Goal: Find specific page/section: Find specific page/section

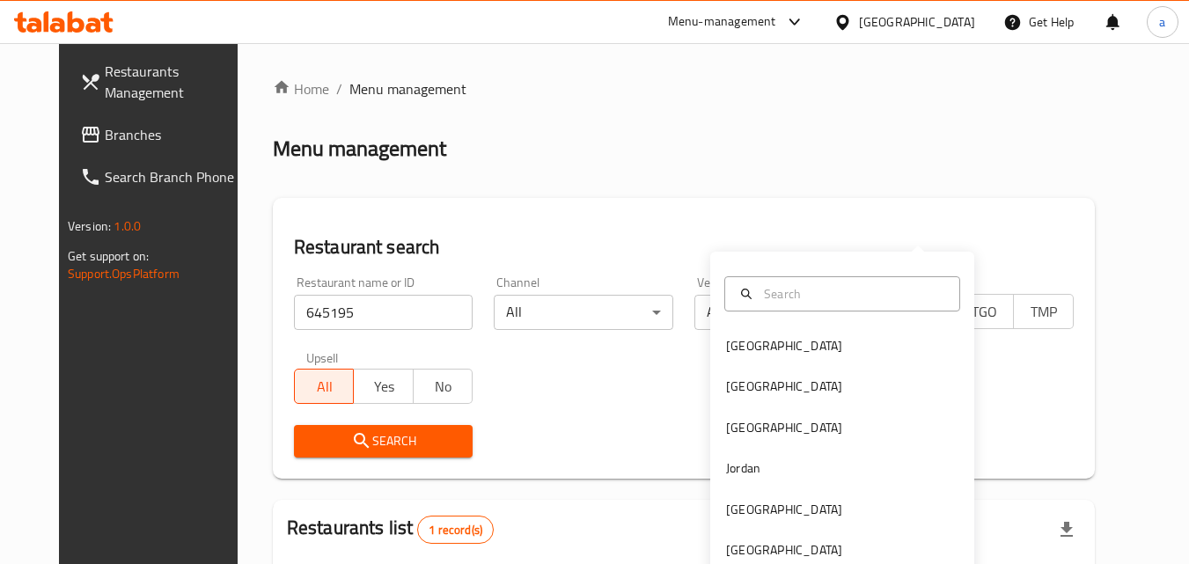
scroll to position [206, 0]
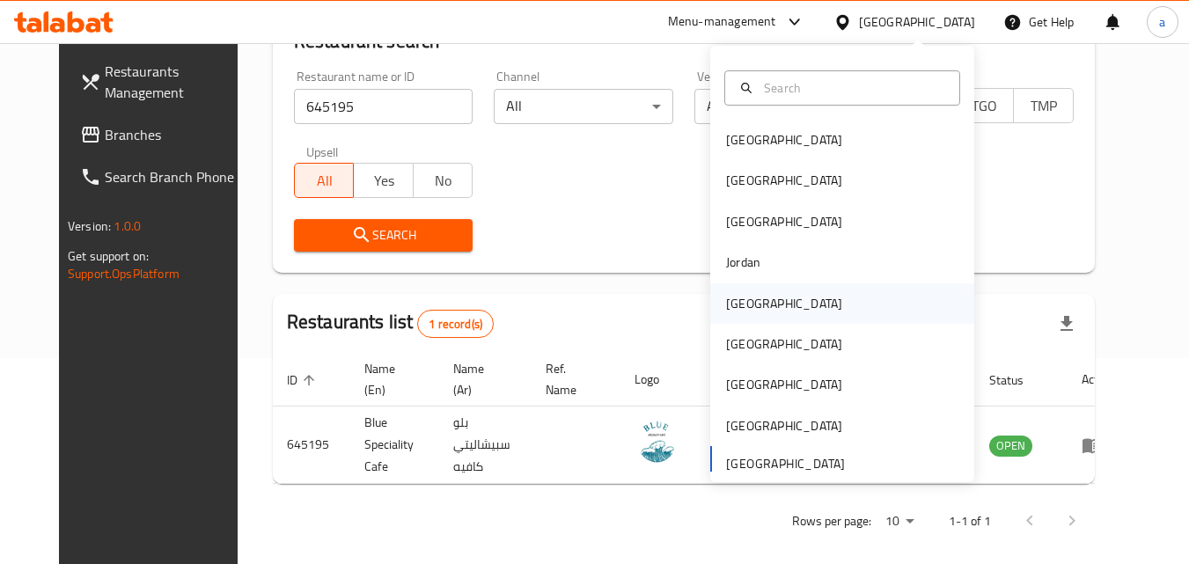
click at [810, 308] on div "[GEOGRAPHIC_DATA]" at bounding box center [842, 303] width 264 height 40
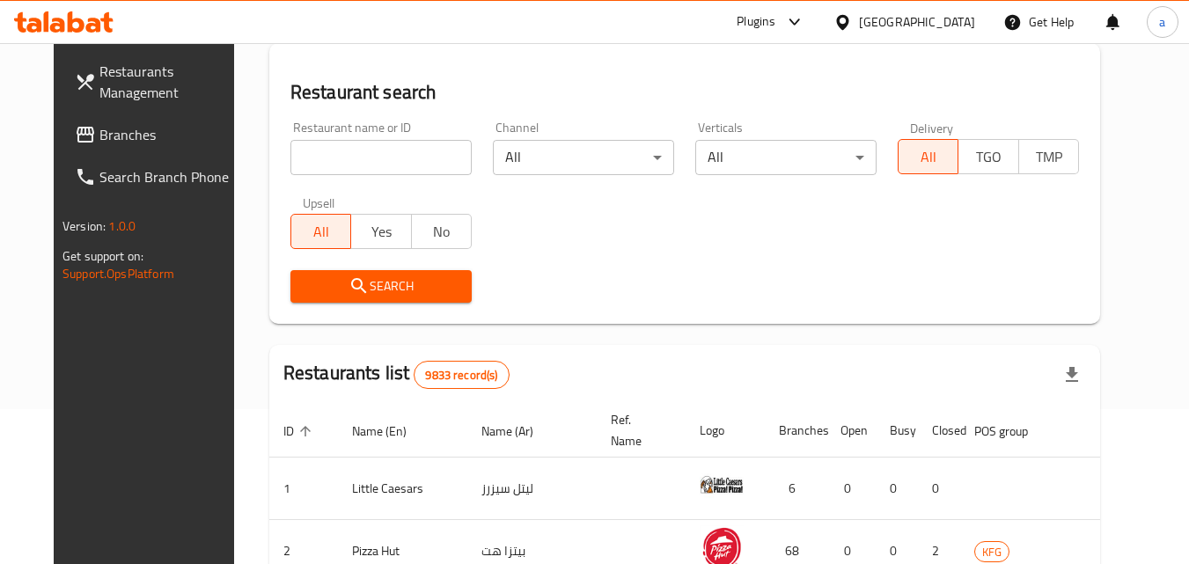
scroll to position [206, 0]
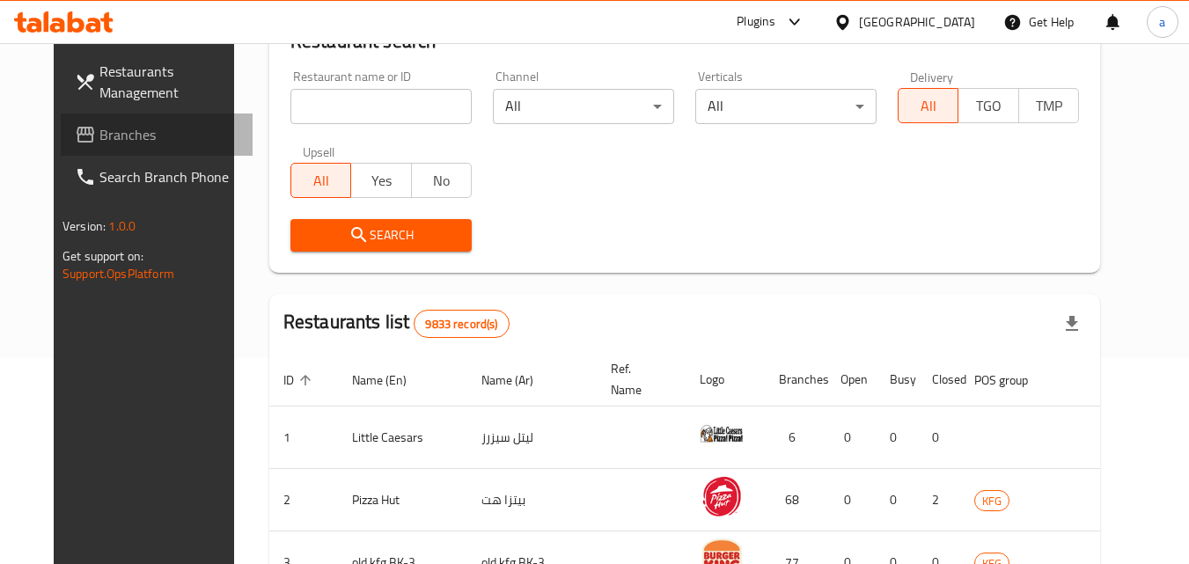
click at [139, 145] on link "Branches" at bounding box center [157, 135] width 192 height 42
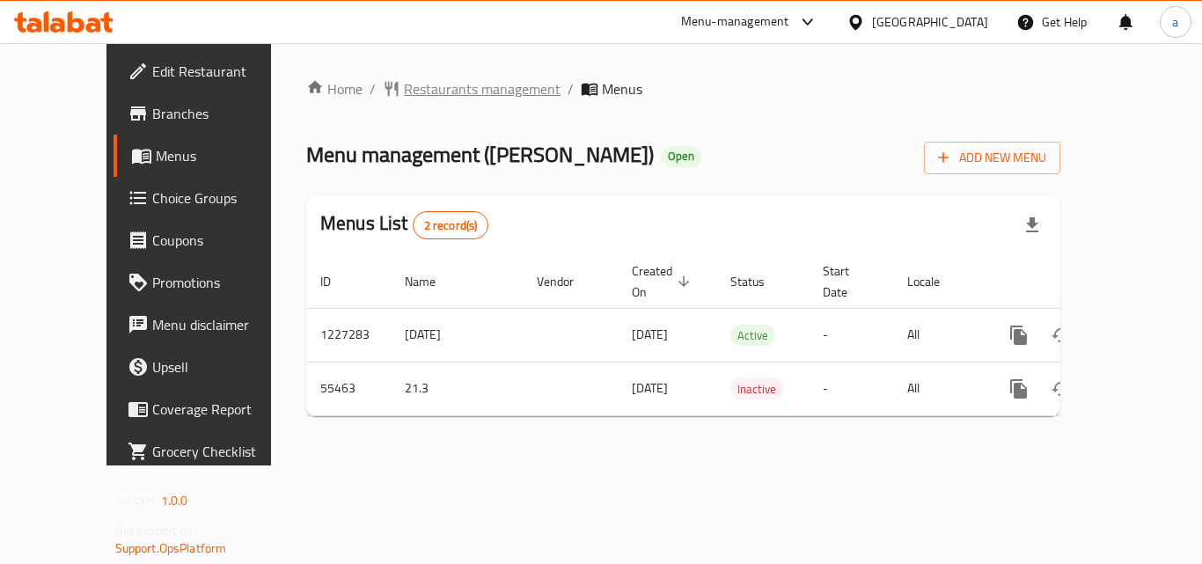
click at [404, 89] on span "Restaurants management" at bounding box center [482, 88] width 157 height 21
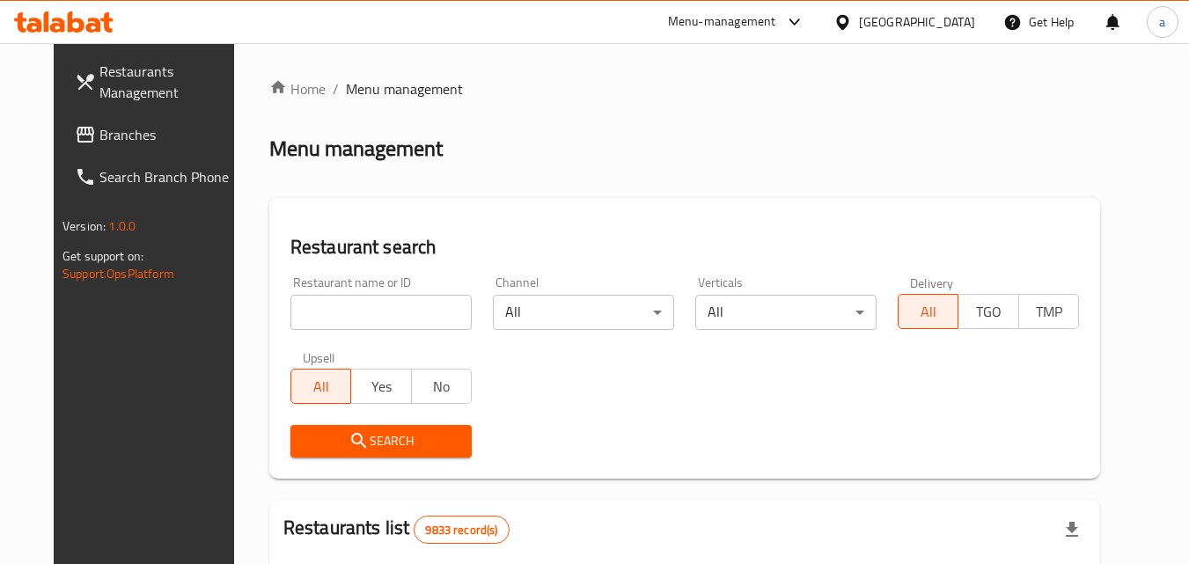
click at [341, 312] on input "search" at bounding box center [380, 312] width 181 height 35
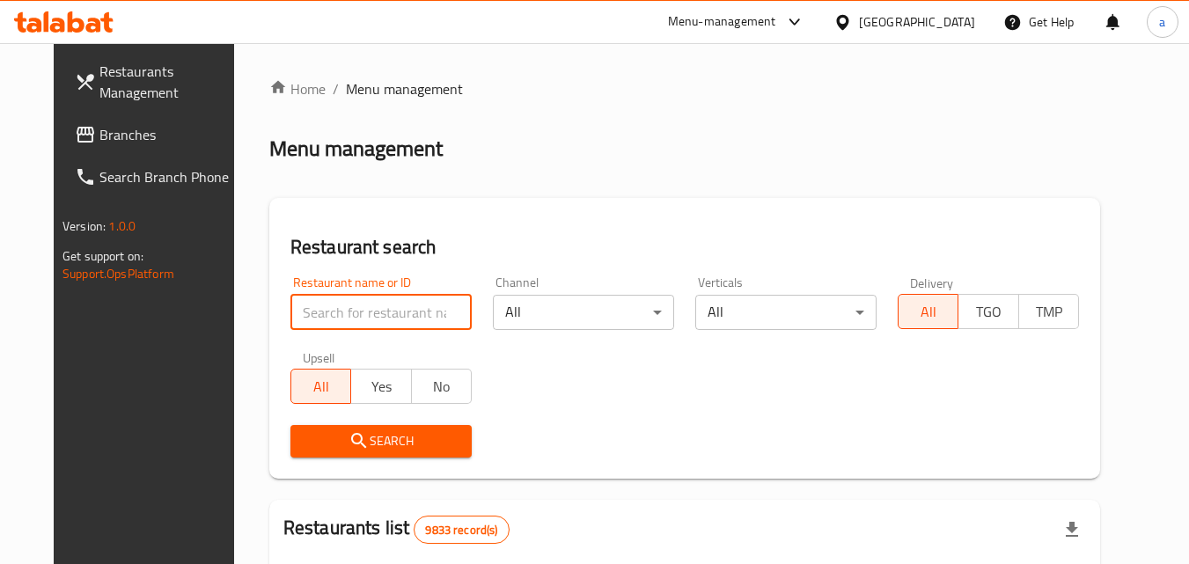
paste input "25473"
type input "25473"
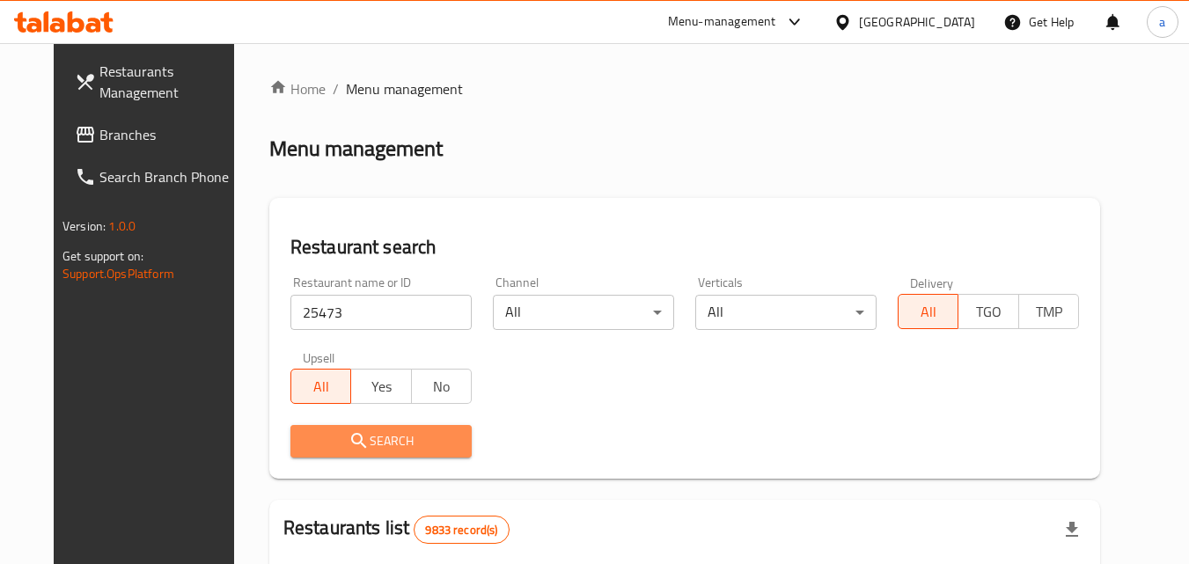
click at [348, 449] on icon "submit" at bounding box center [358, 440] width 21 height 21
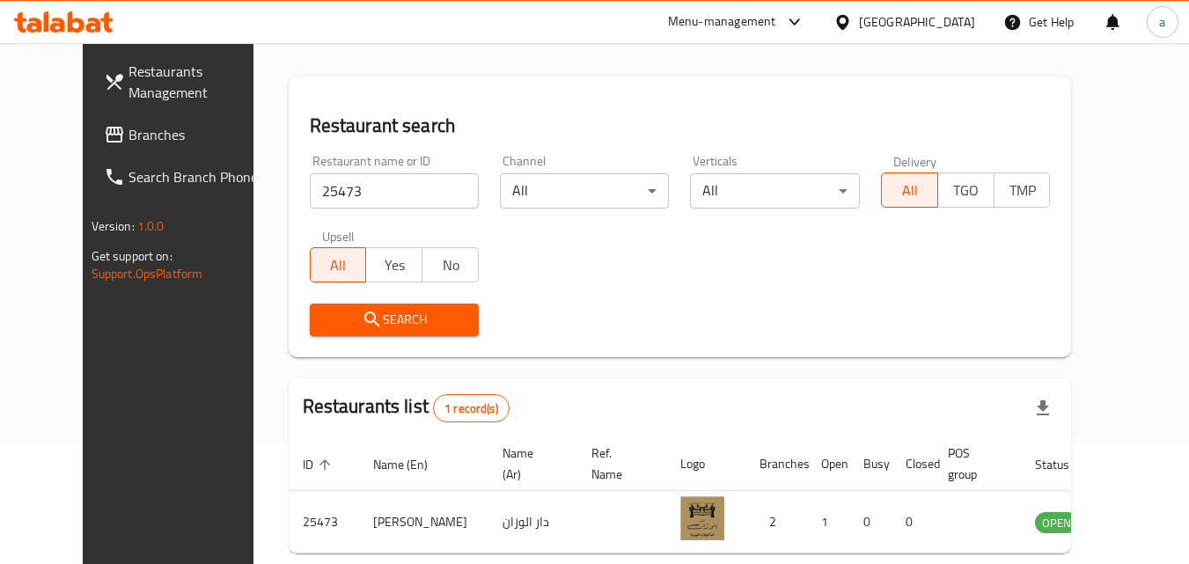
scroll to position [206, 0]
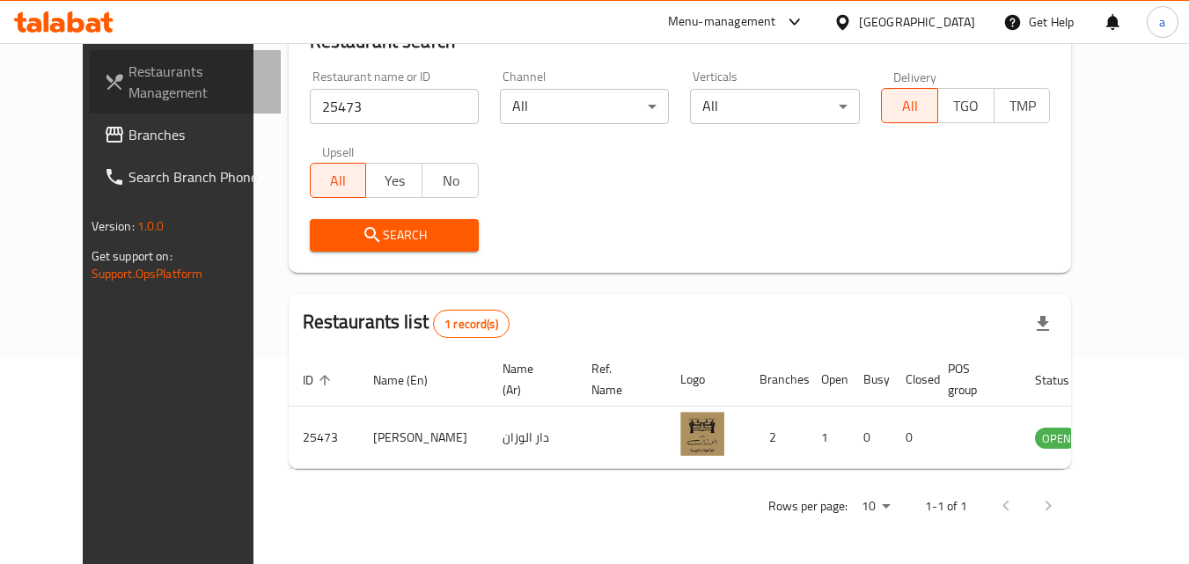
click at [155, 90] on span "Restaurants Management" at bounding box center [197, 82] width 139 height 42
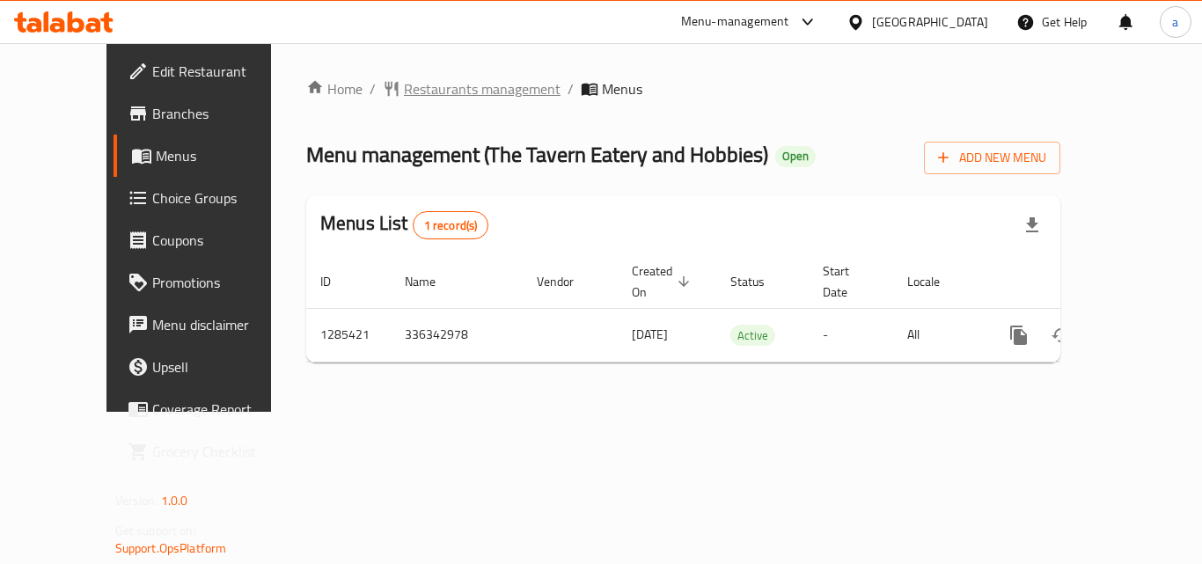
click at [404, 89] on span "Restaurants management" at bounding box center [482, 88] width 157 height 21
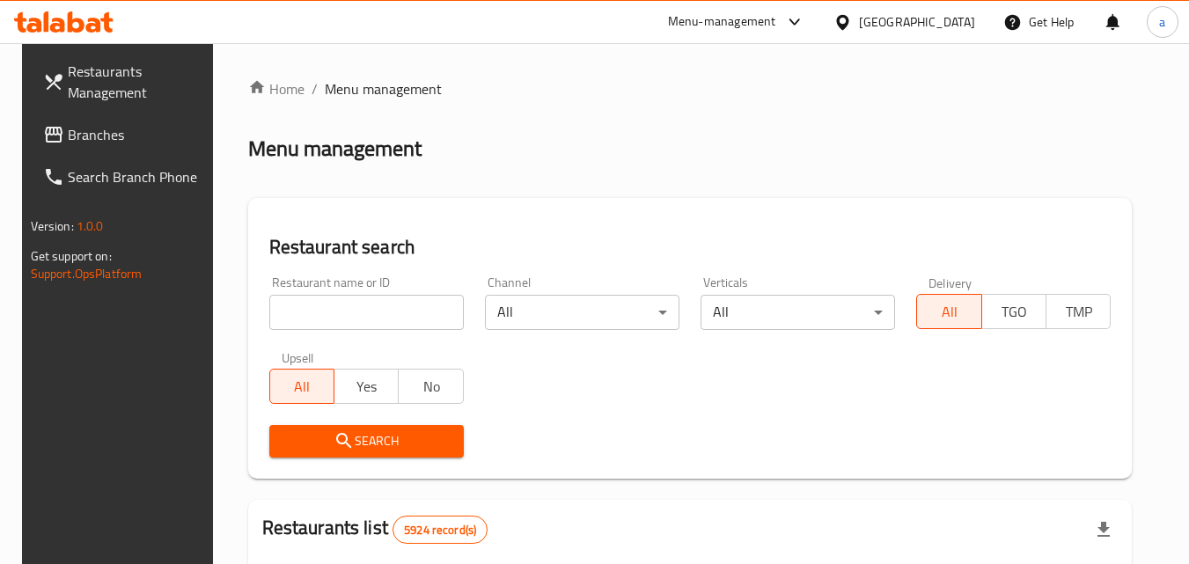
click at [397, 307] on input "search" at bounding box center [366, 312] width 194 height 35
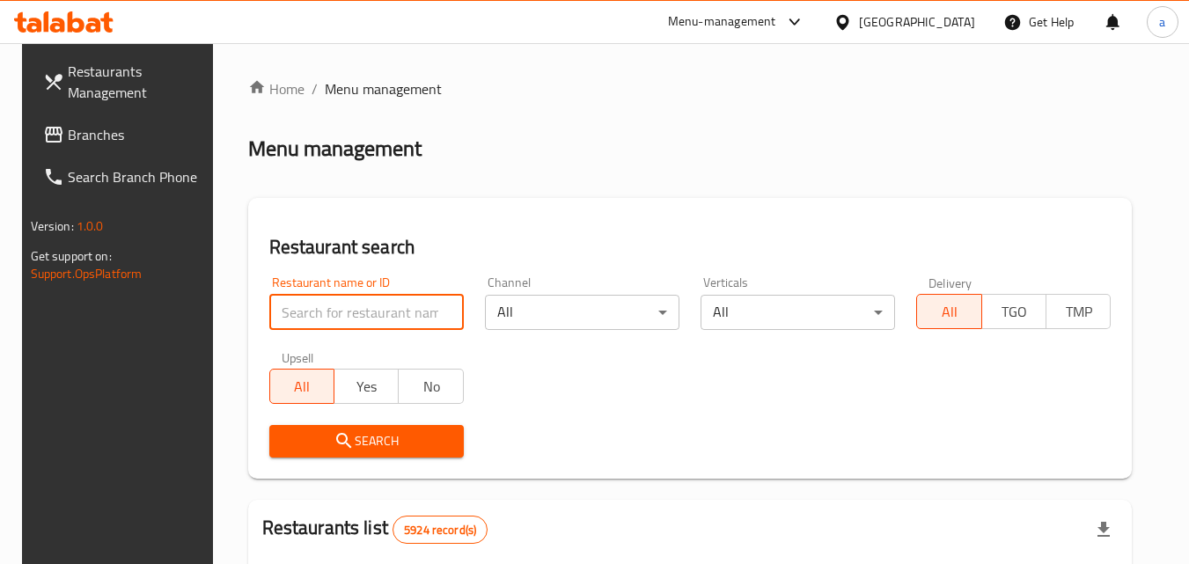
paste input "695949"
type input "695949"
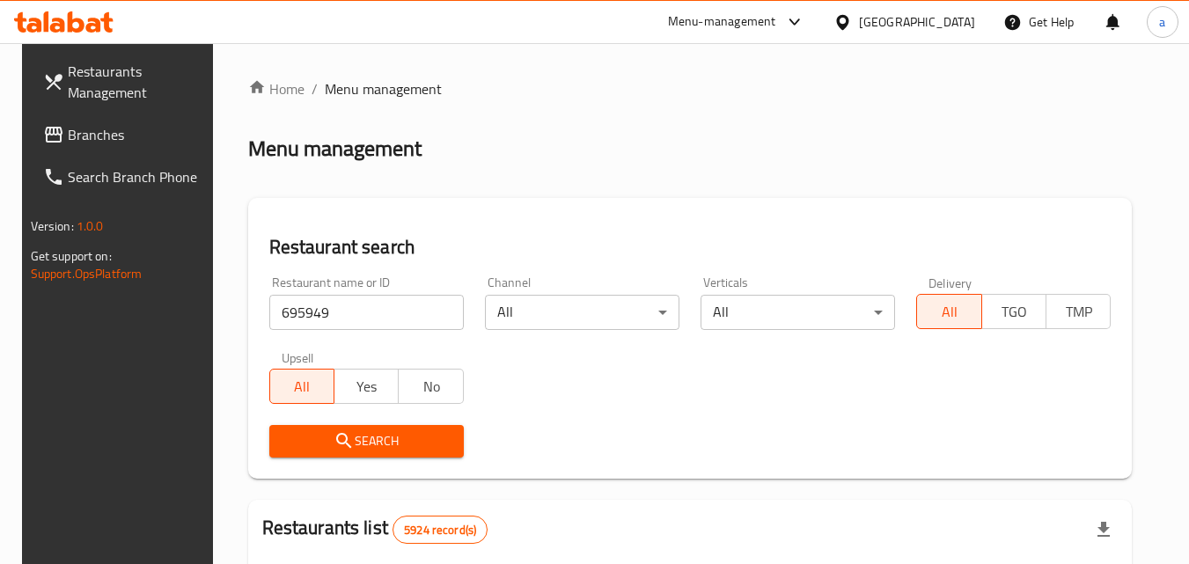
click at [355, 436] on span "Search" at bounding box center [366, 441] width 166 height 22
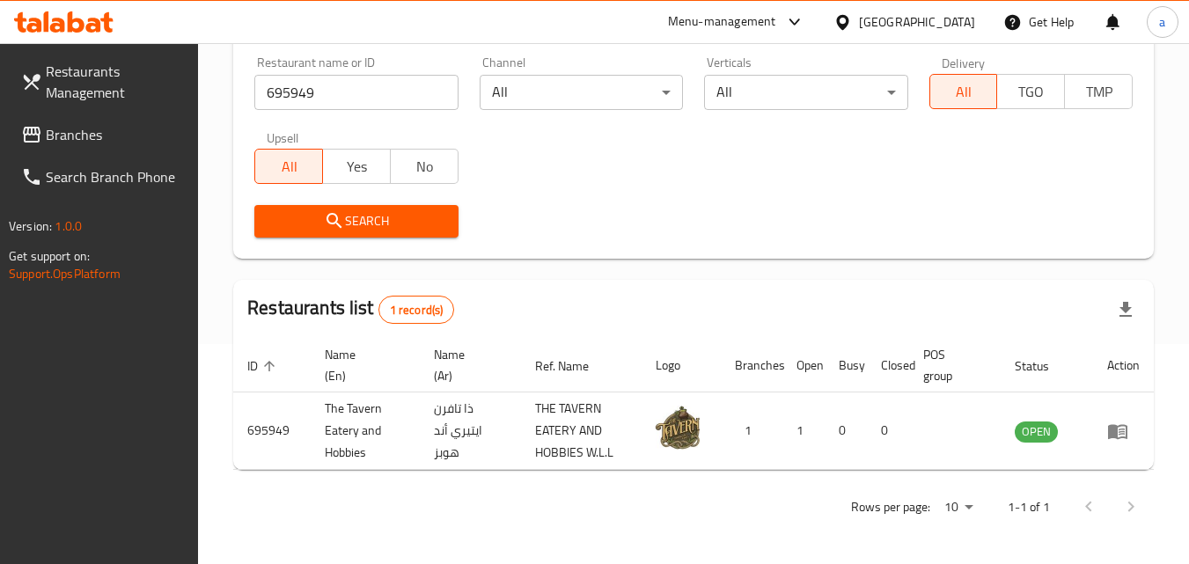
scroll to position [221, 0]
click at [859, 26] on div at bounding box center [846, 21] width 26 height 19
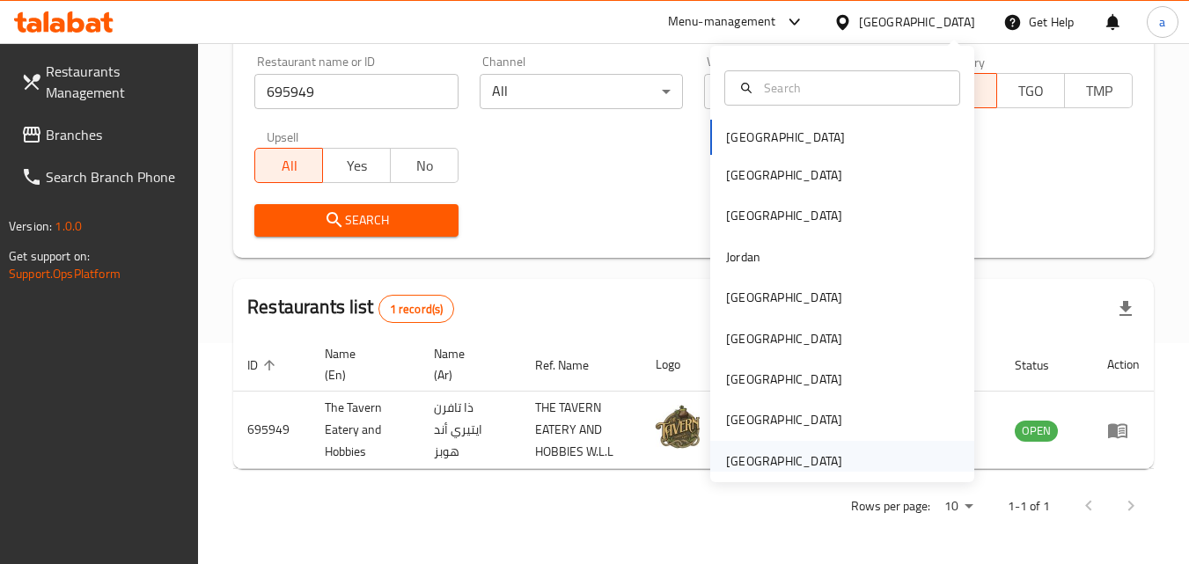
click at [779, 454] on div "[GEOGRAPHIC_DATA]" at bounding box center [784, 460] width 116 height 19
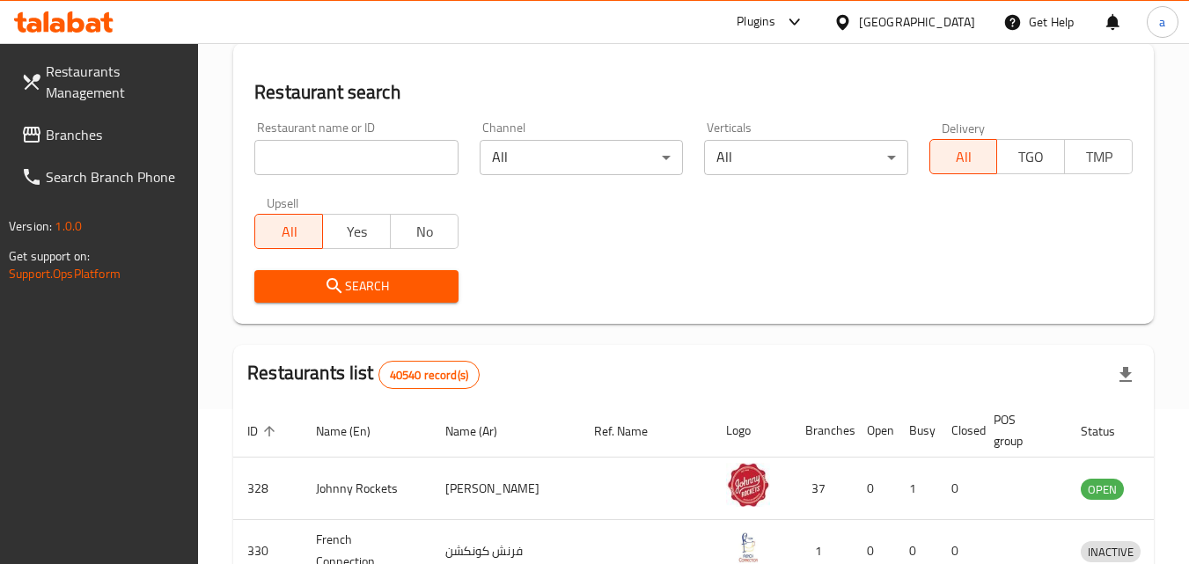
scroll to position [221, 0]
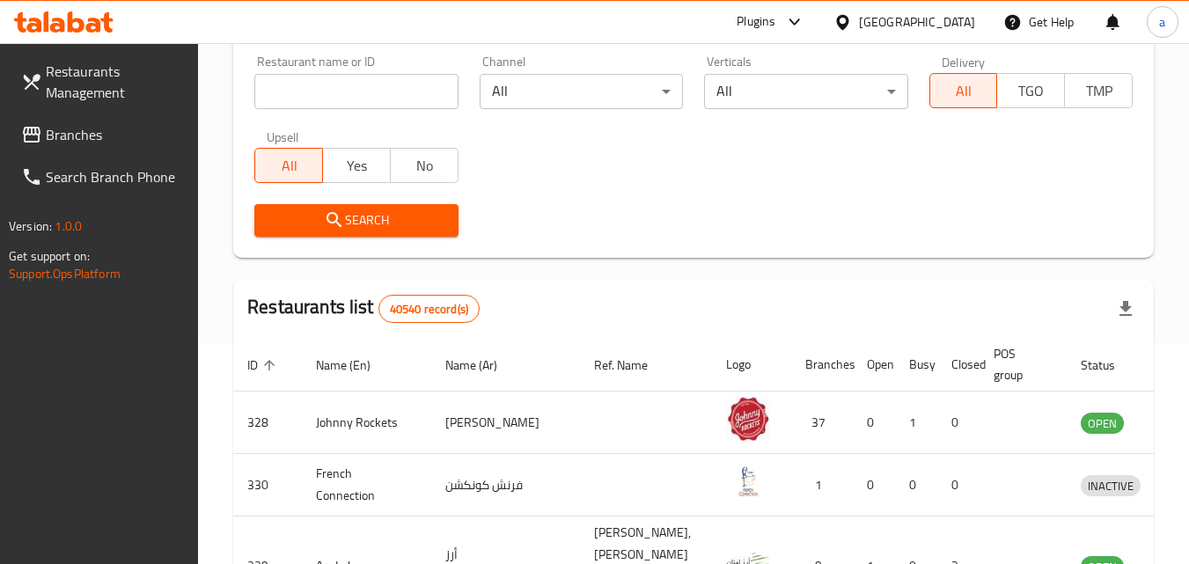
click at [90, 143] on span "Branches" at bounding box center [115, 134] width 139 height 21
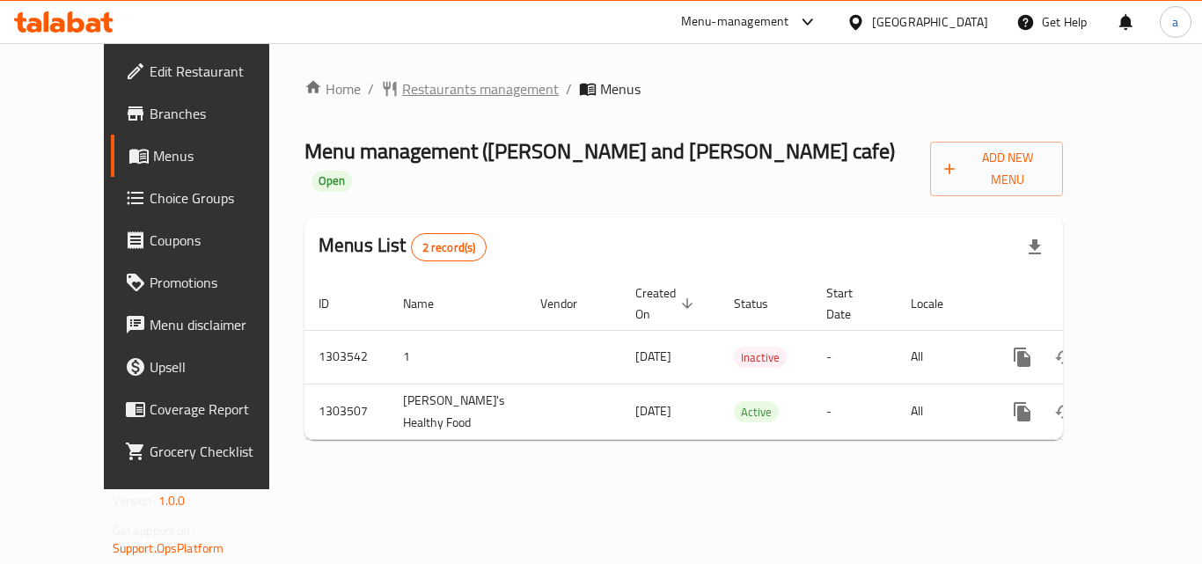
click at [410, 85] on span "Restaurants management" at bounding box center [480, 88] width 157 height 21
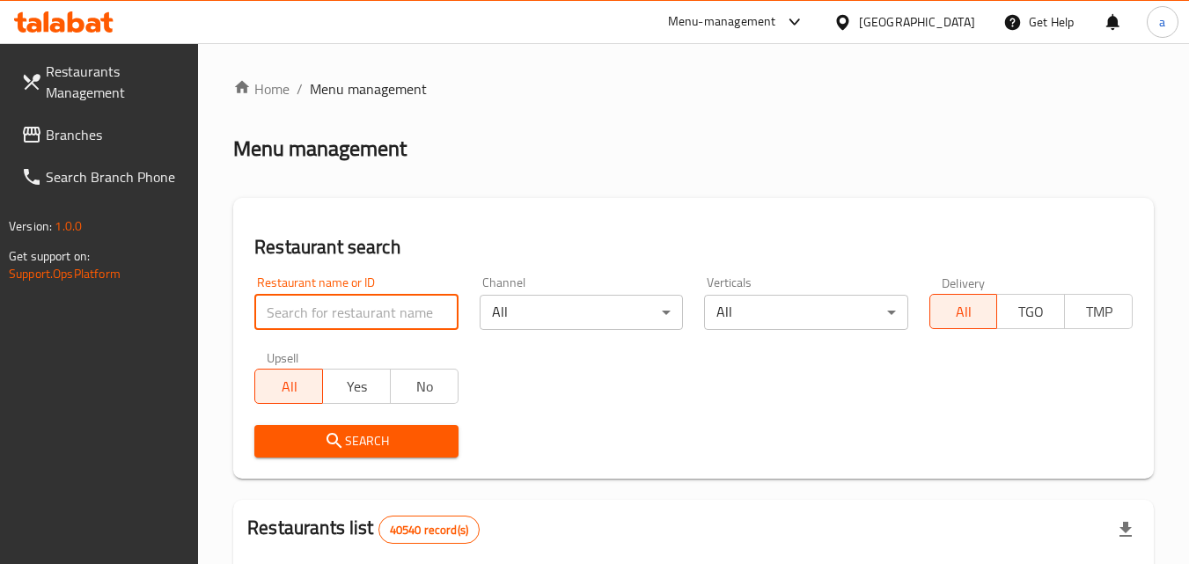
click at [361, 312] on input "search" at bounding box center [355, 312] width 203 height 35
paste input "702421"
type input "702421"
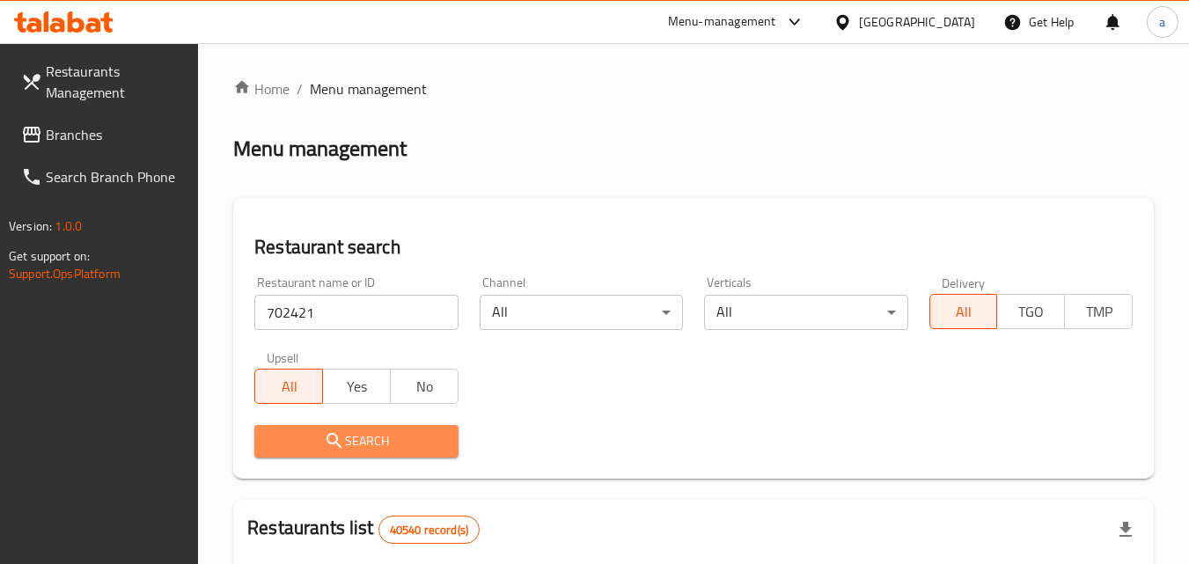
click at [370, 435] on span "Search" at bounding box center [355, 441] width 175 height 22
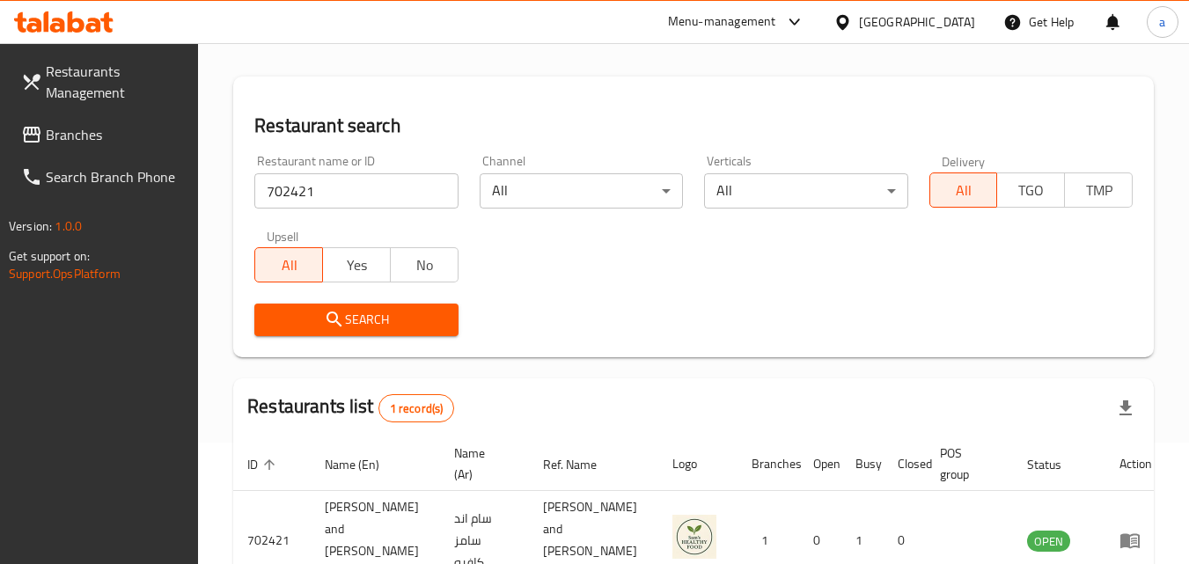
scroll to position [206, 0]
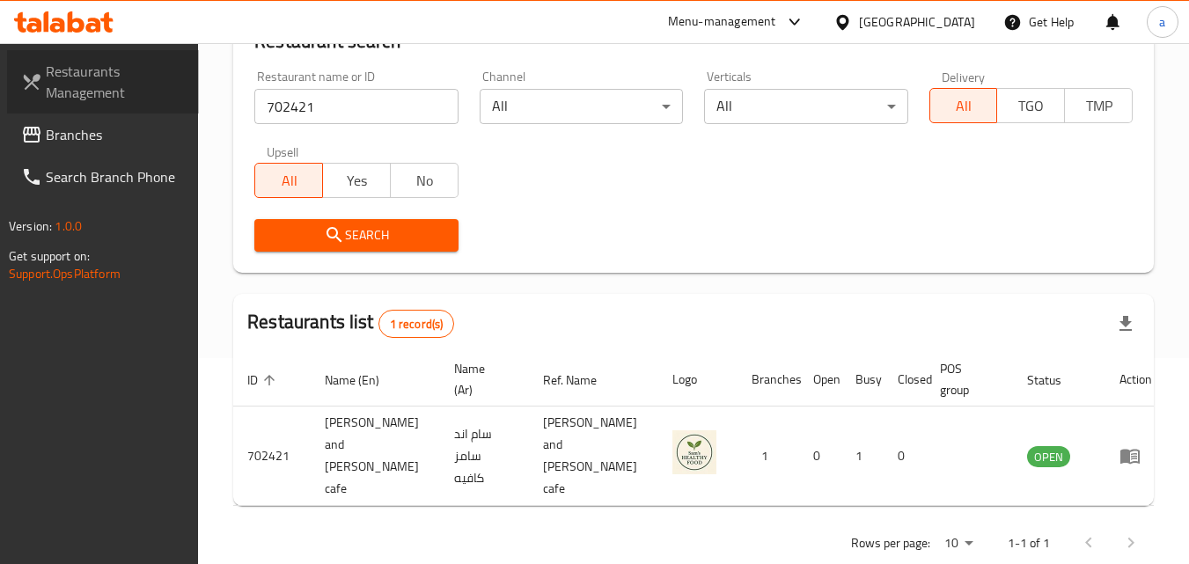
click at [108, 71] on span "Restaurants Management" at bounding box center [115, 82] width 139 height 42
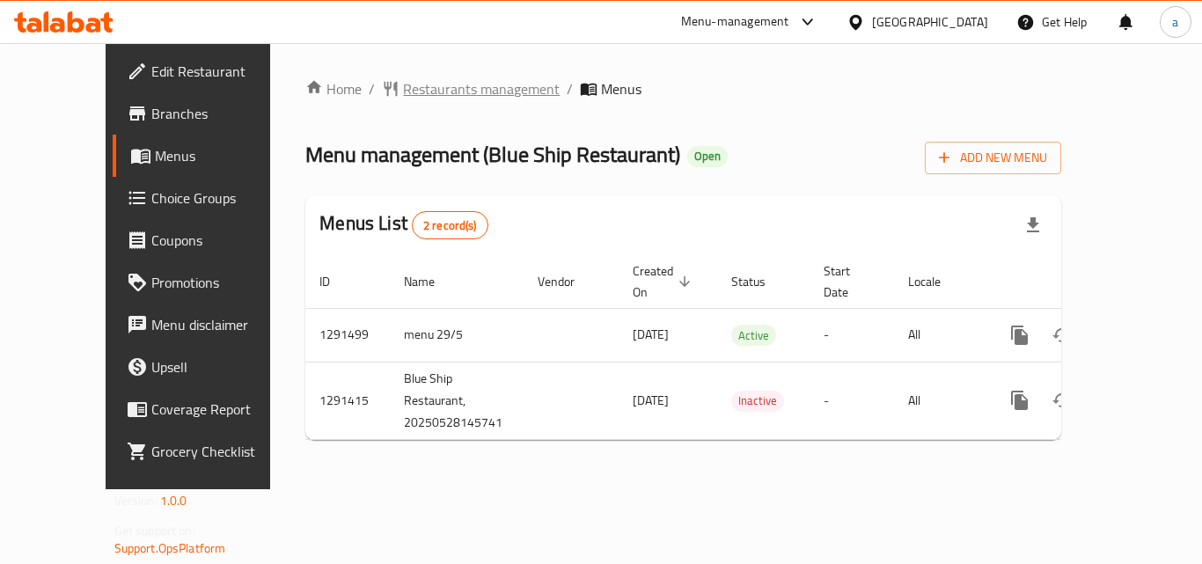
click at [435, 89] on span "Restaurants management" at bounding box center [481, 88] width 157 height 21
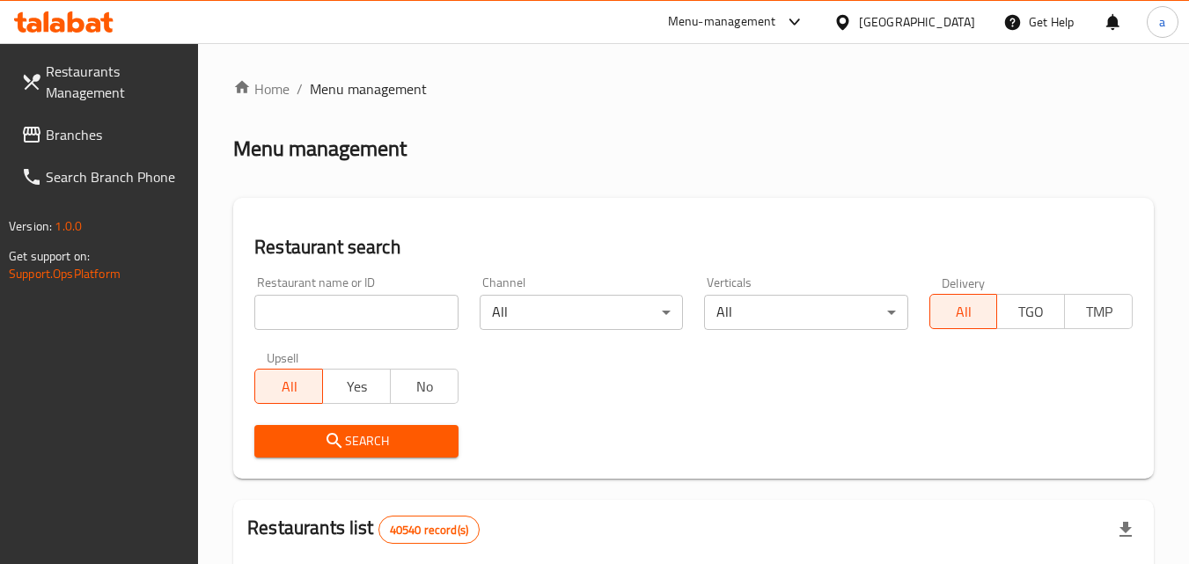
click at [385, 308] on input "search" at bounding box center [355, 312] width 203 height 35
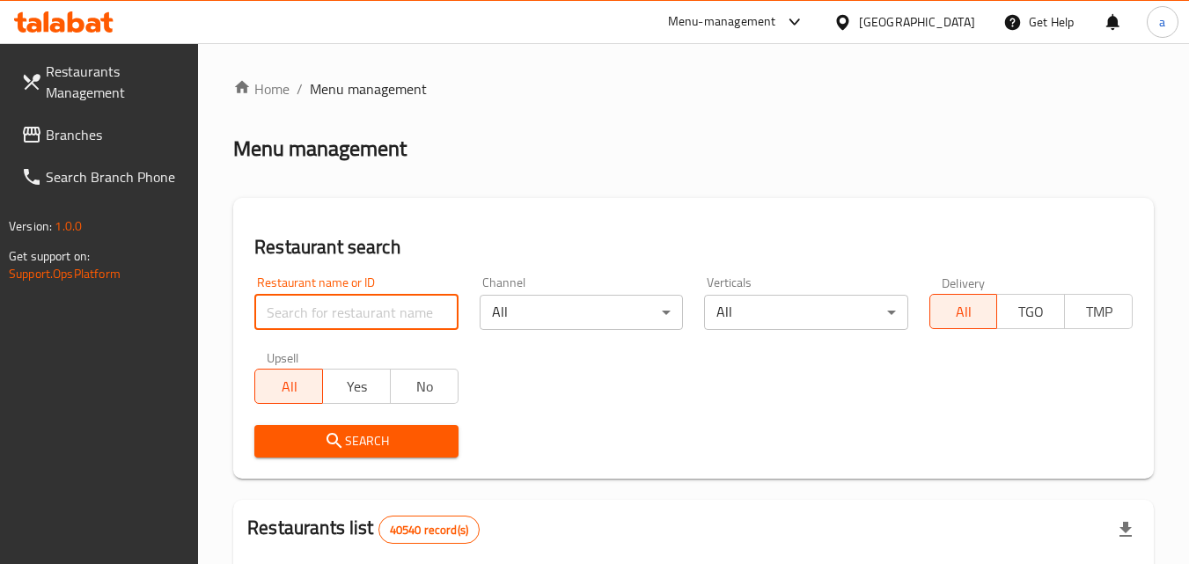
paste input "698757"
type input "698757"
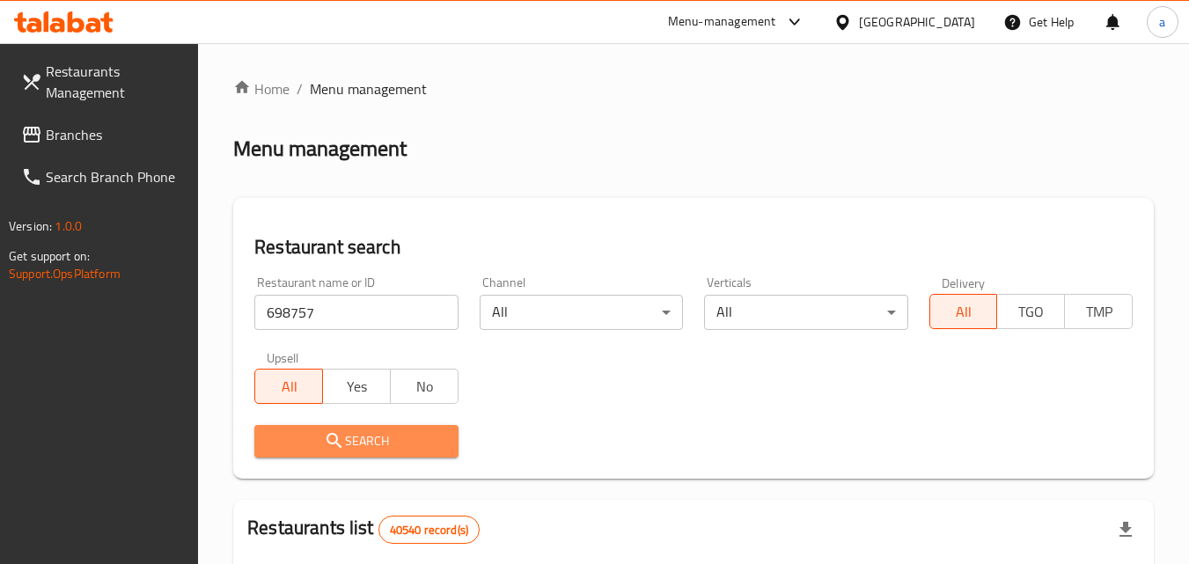
click at [392, 432] on span "Search" at bounding box center [355, 441] width 175 height 22
click at [392, 432] on div at bounding box center [594, 282] width 1189 height 564
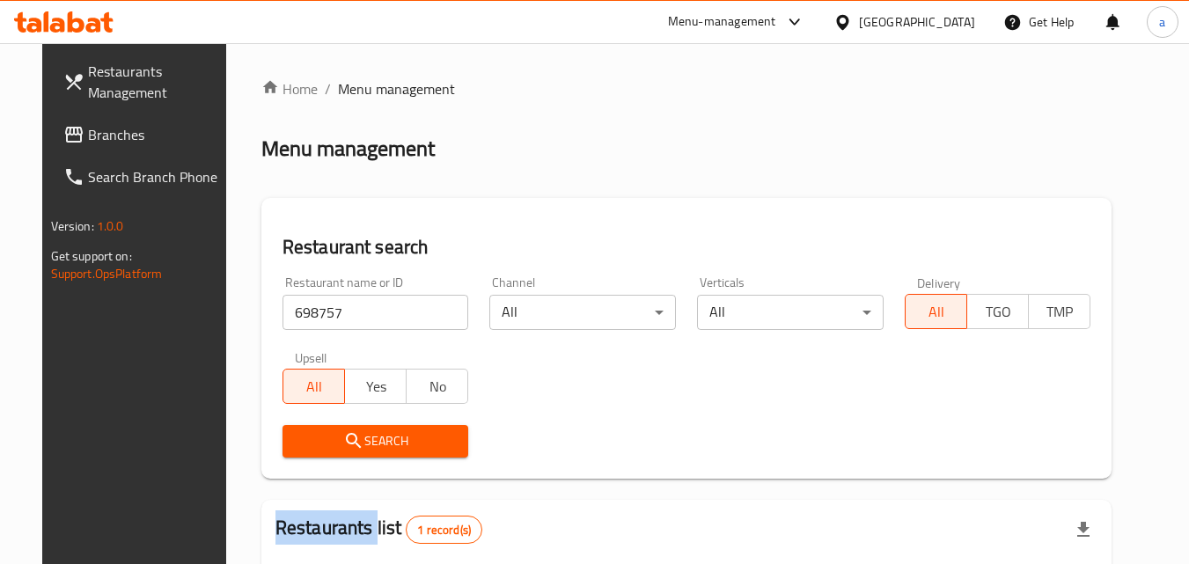
scroll to position [176, 0]
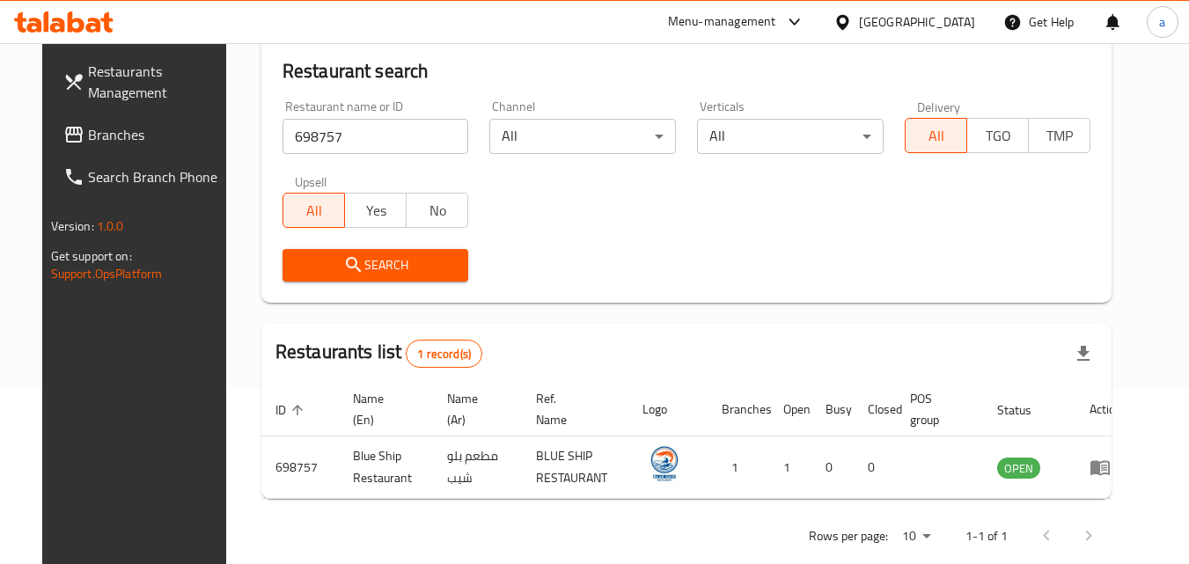
drag, startPoint x: 884, startPoint y: 25, endPoint x: 790, endPoint y: 13, distance: 94.9
click at [880, 26] on div "[GEOGRAPHIC_DATA]" at bounding box center [917, 21] width 116 height 19
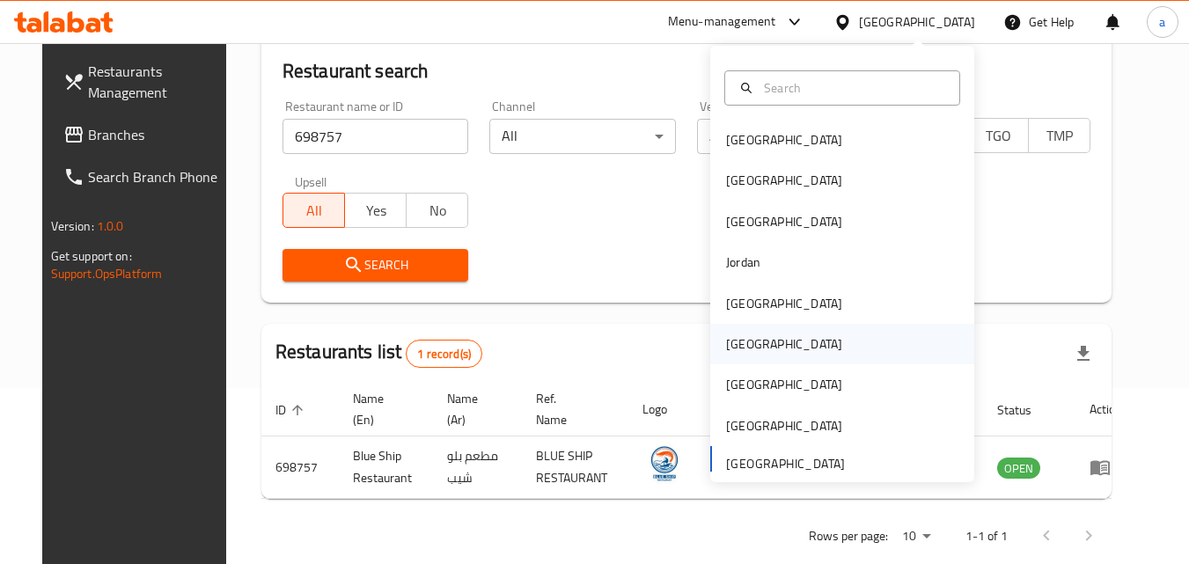
click at [739, 352] on div "[GEOGRAPHIC_DATA]" at bounding box center [784, 343] width 116 height 19
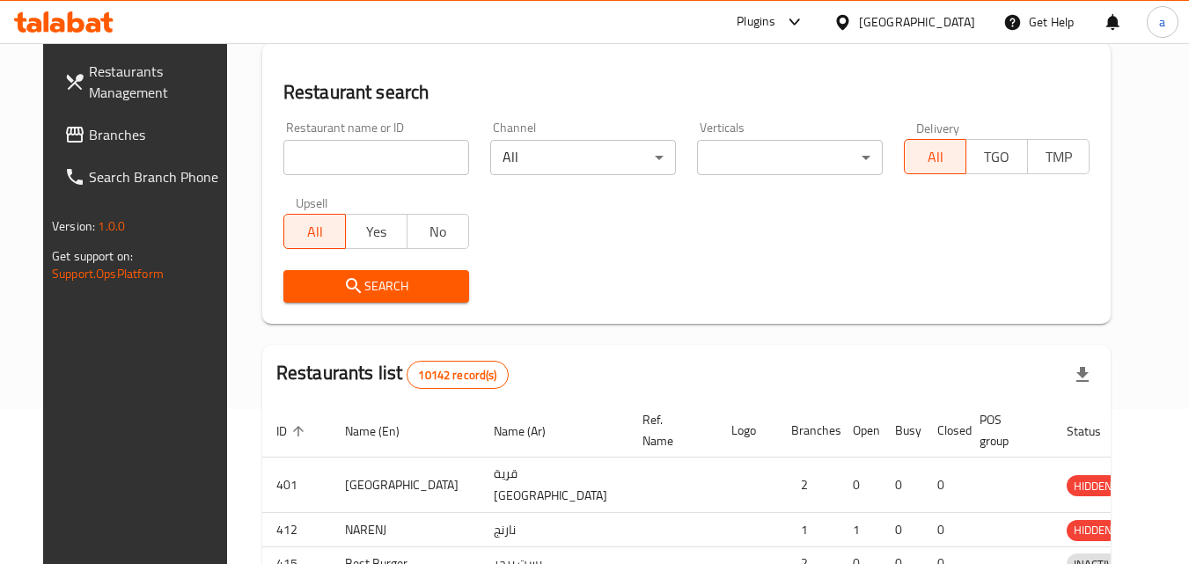
scroll to position [176, 0]
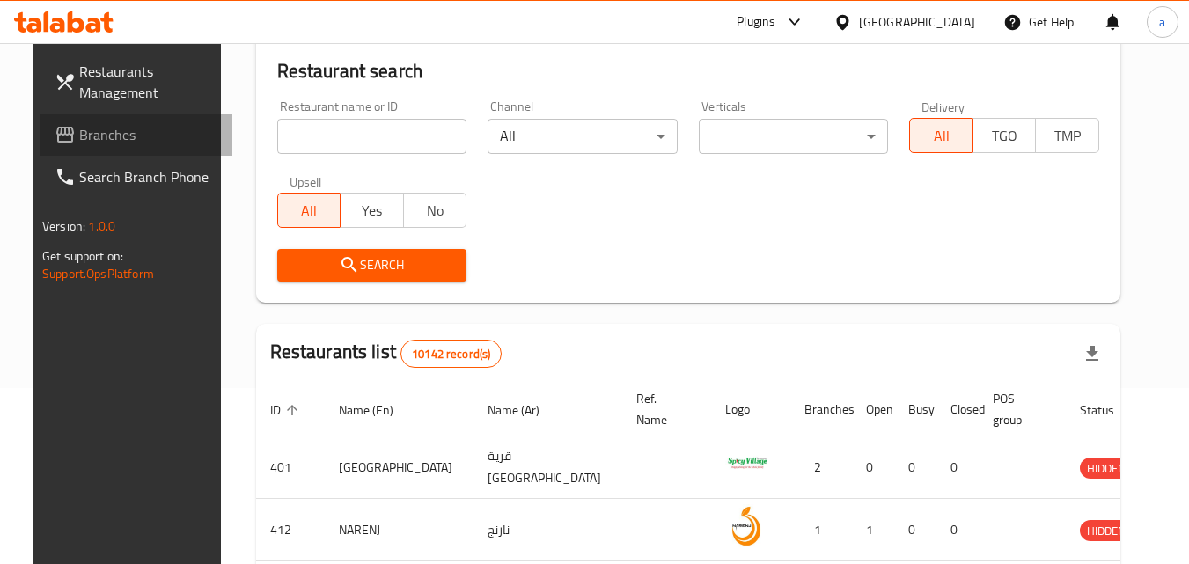
click at [124, 139] on span "Branches" at bounding box center [148, 134] width 139 height 21
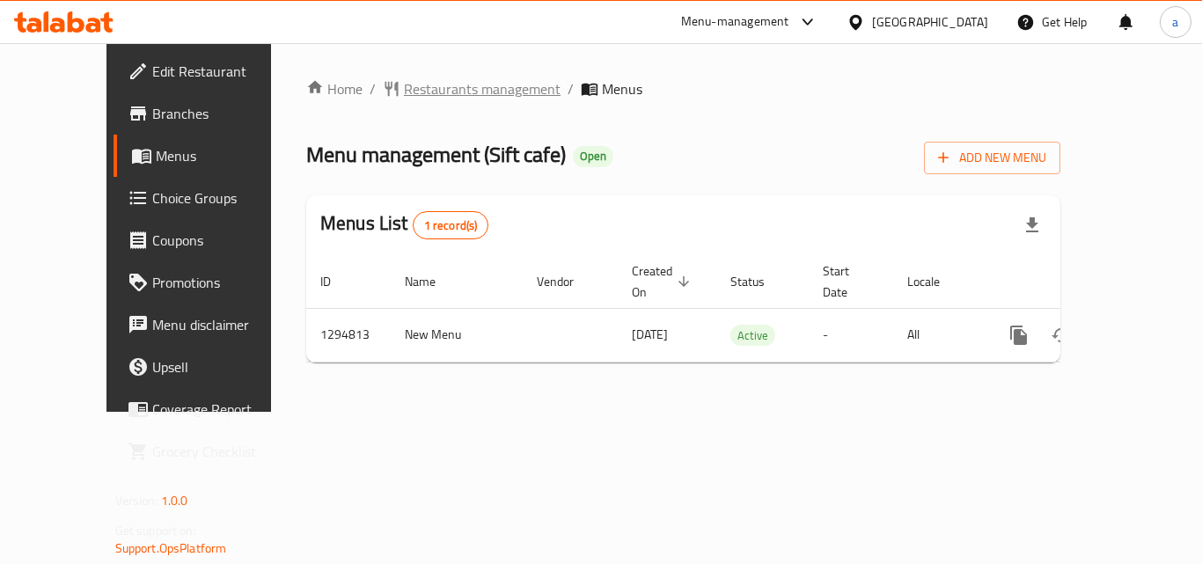
click at [404, 94] on span "Restaurants management" at bounding box center [482, 88] width 157 height 21
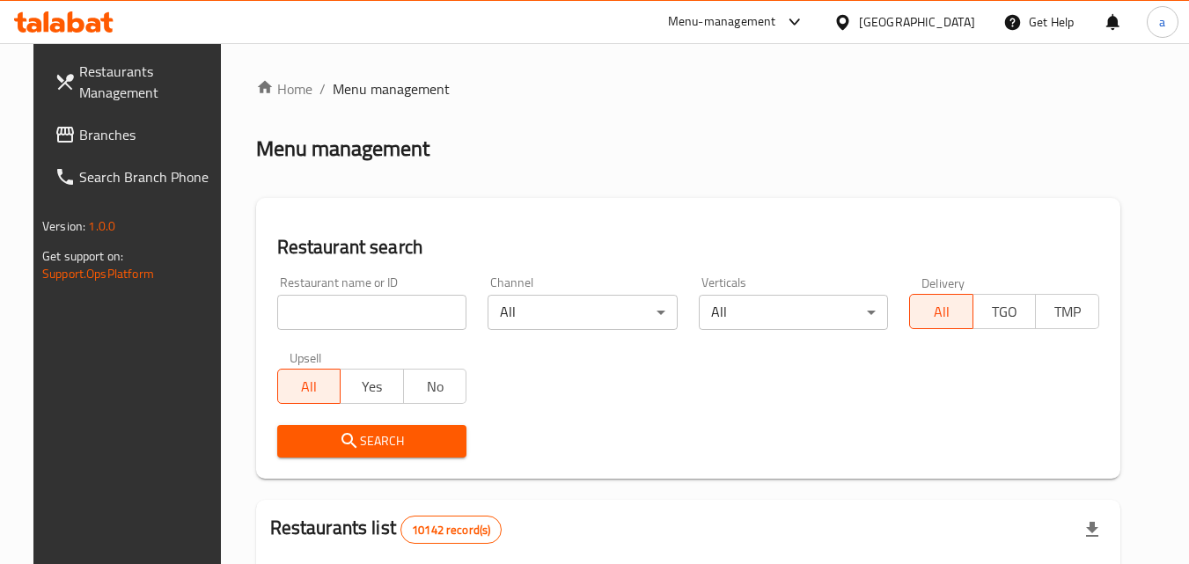
click at [409, 319] on input "search" at bounding box center [372, 312] width 190 height 35
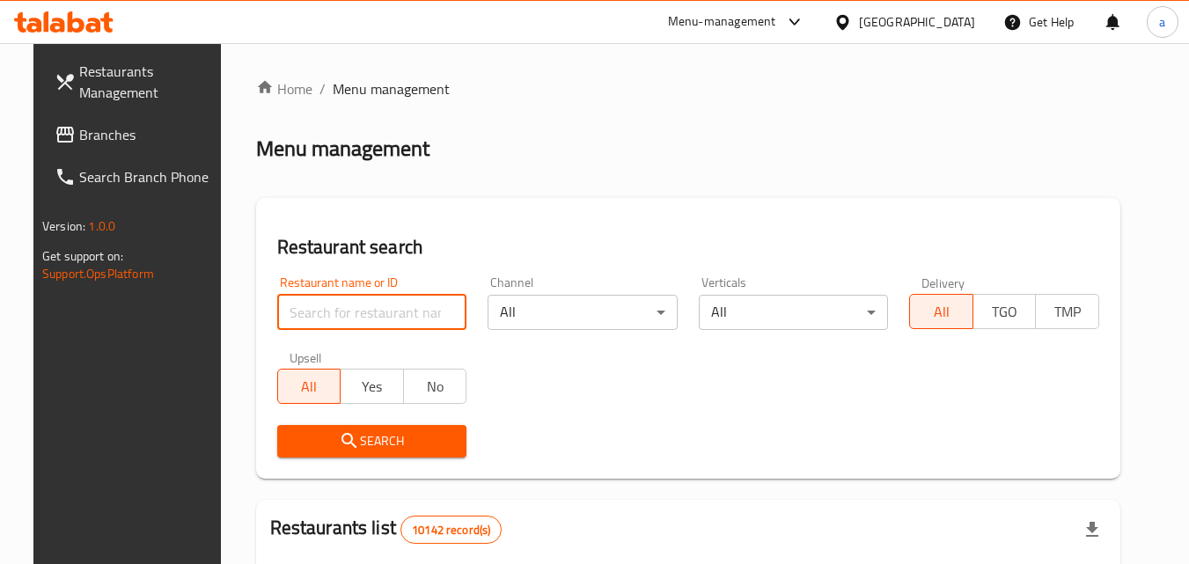
paste input "699708"
type input "699708"
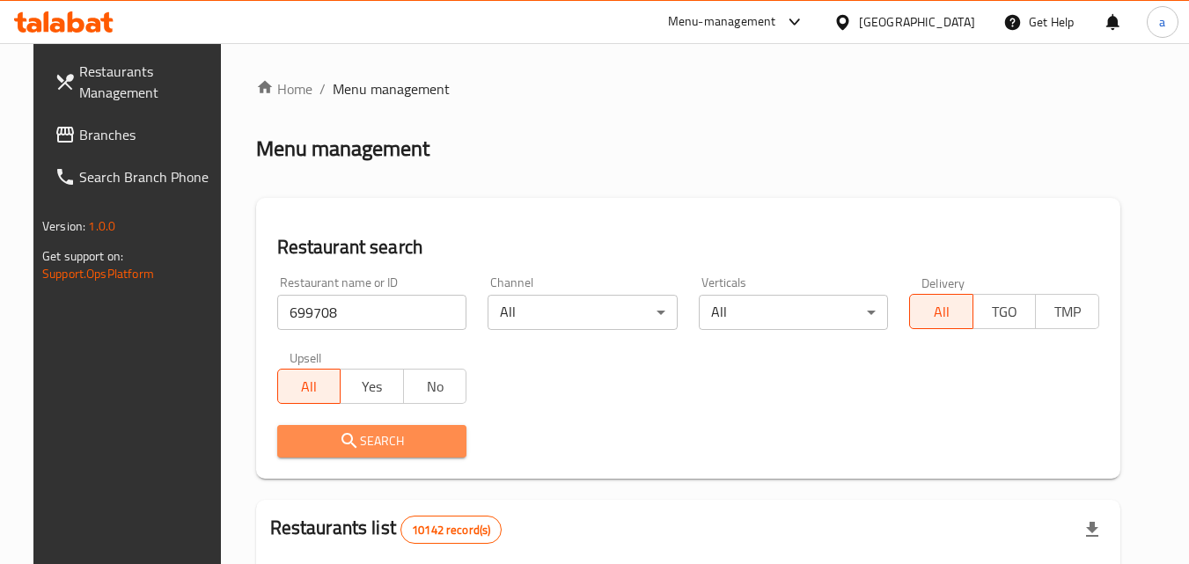
click at [404, 438] on span "Search" at bounding box center [372, 441] width 162 height 22
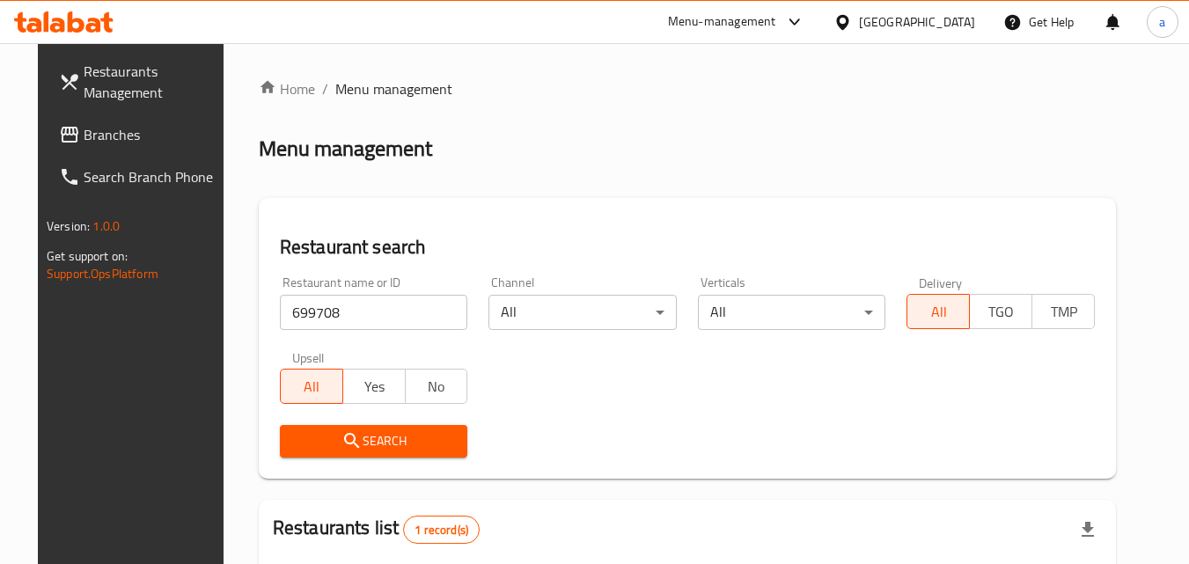
scroll to position [176, 0]
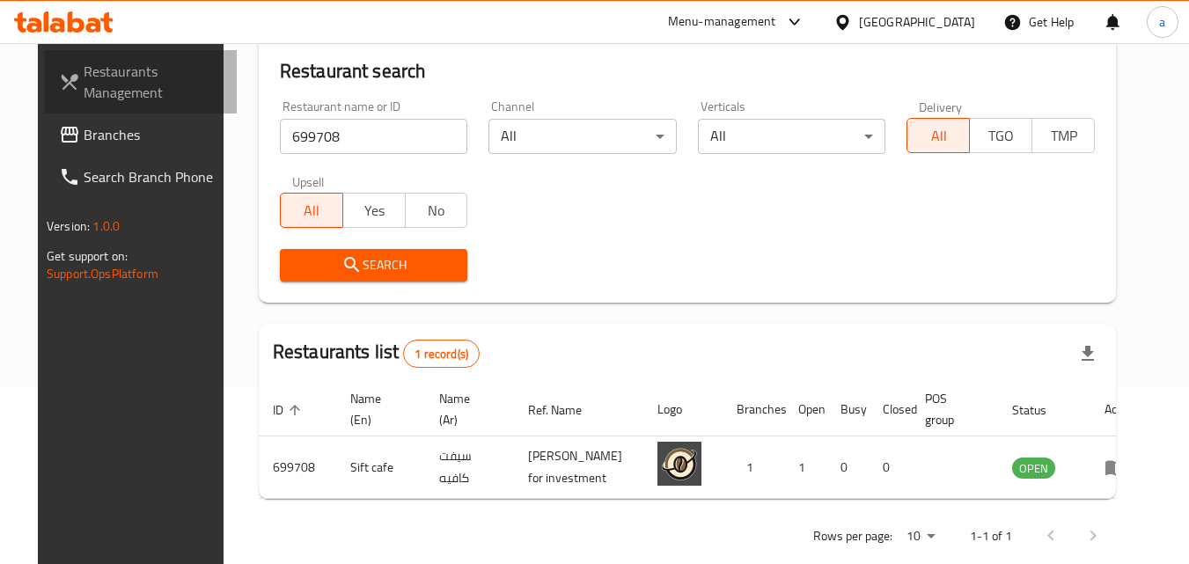
drag, startPoint x: 116, startPoint y: 92, endPoint x: 344, endPoint y: 2, distance: 245.0
click at [117, 92] on span "Restaurants Management" at bounding box center [153, 82] width 139 height 42
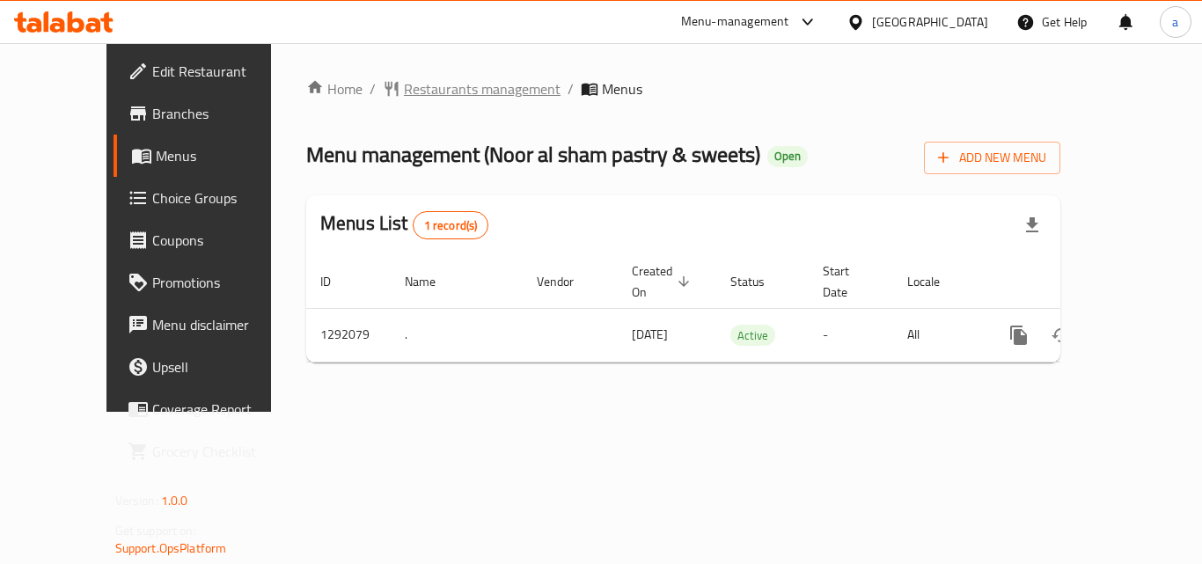
click at [405, 93] on span "Restaurants management" at bounding box center [482, 88] width 157 height 21
click at [404, 97] on span "Restaurants management" at bounding box center [482, 89] width 157 height 21
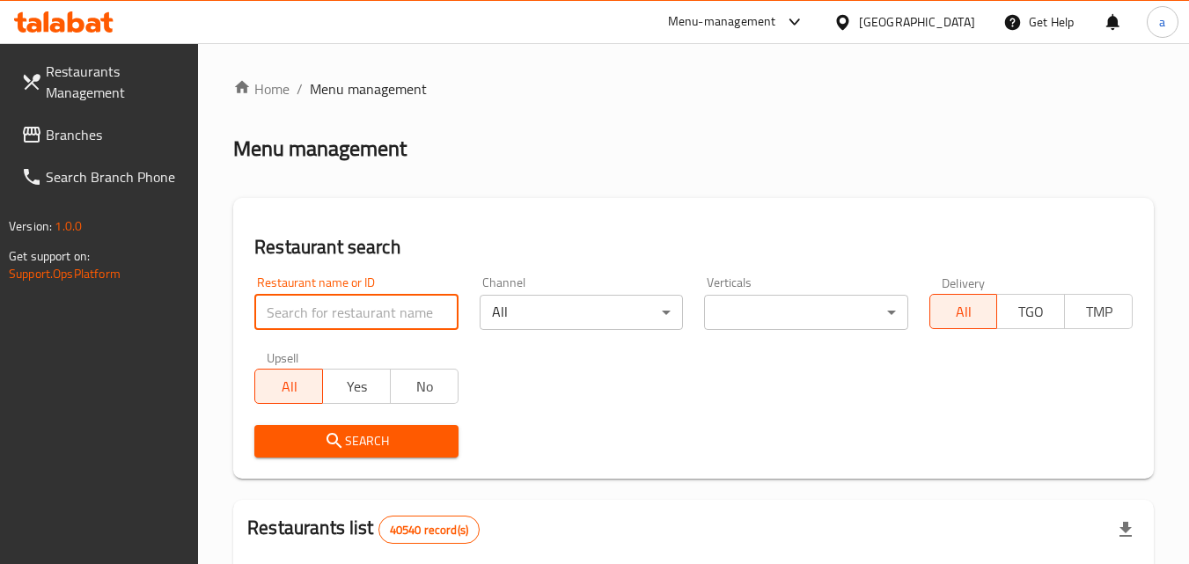
click at [377, 297] on input "search" at bounding box center [355, 312] width 203 height 35
paste input "698829"
type input "698829"
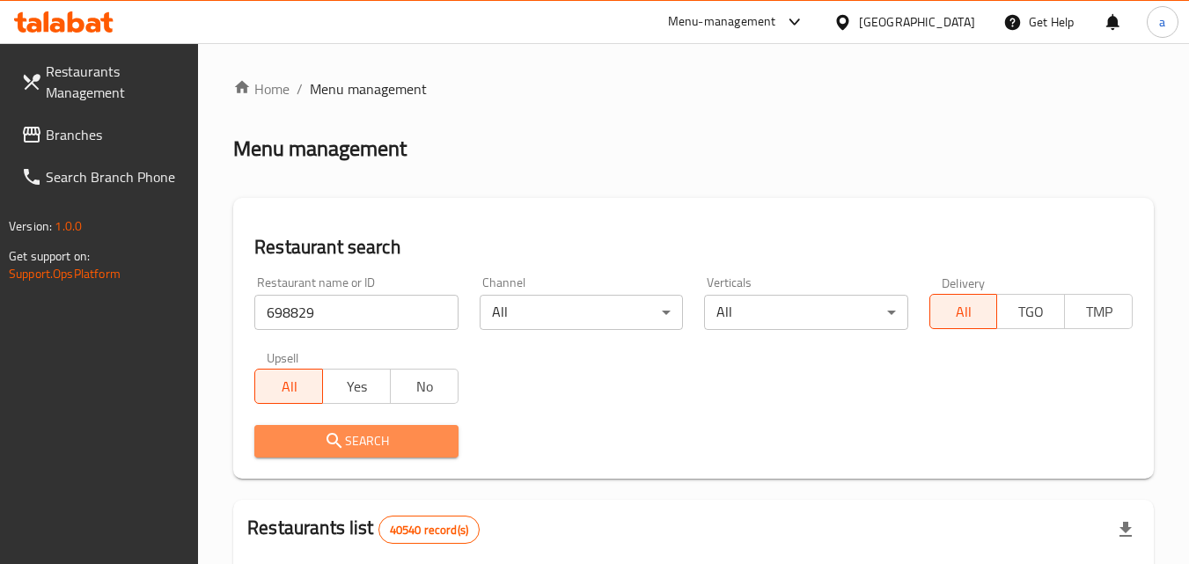
click at [334, 443] on icon "submit" at bounding box center [333, 440] width 15 height 15
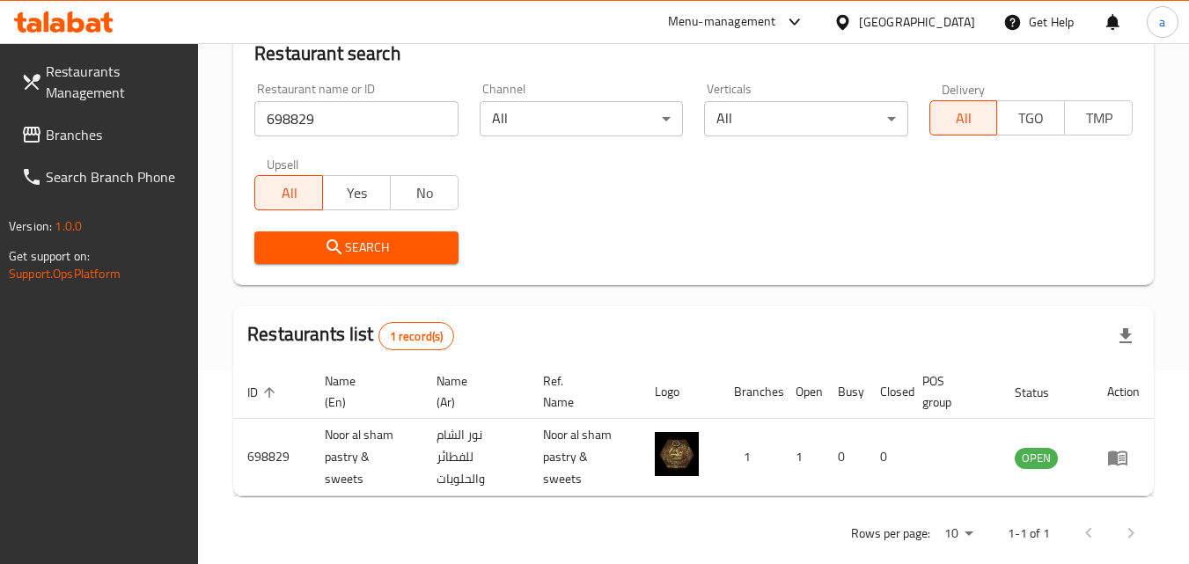
scroll to position [221, 0]
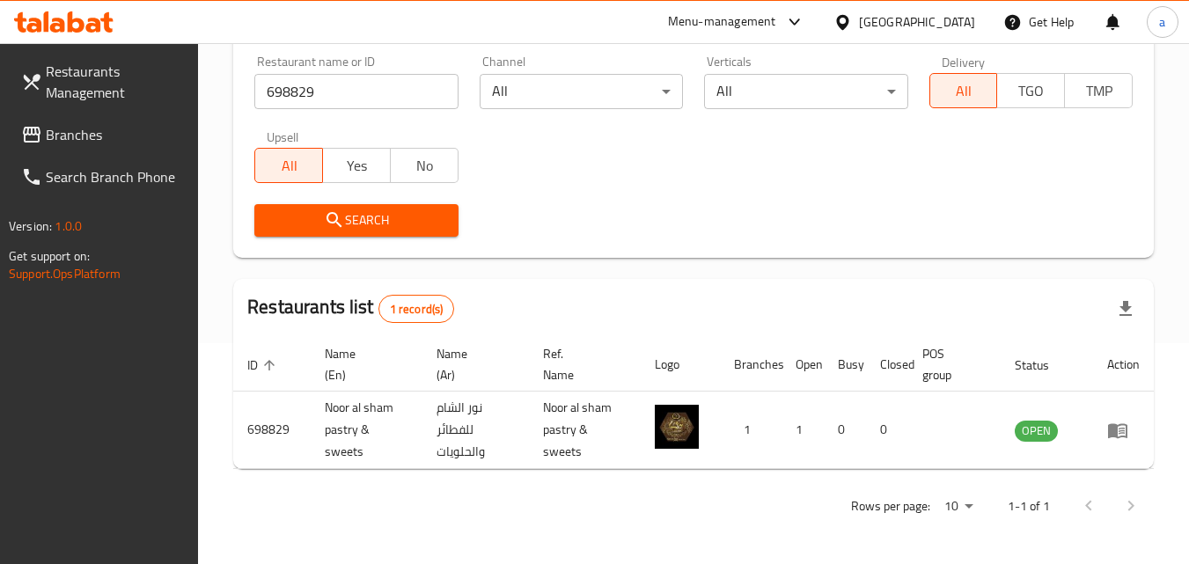
click at [884, 29] on div "[GEOGRAPHIC_DATA]" at bounding box center [917, 21] width 116 height 19
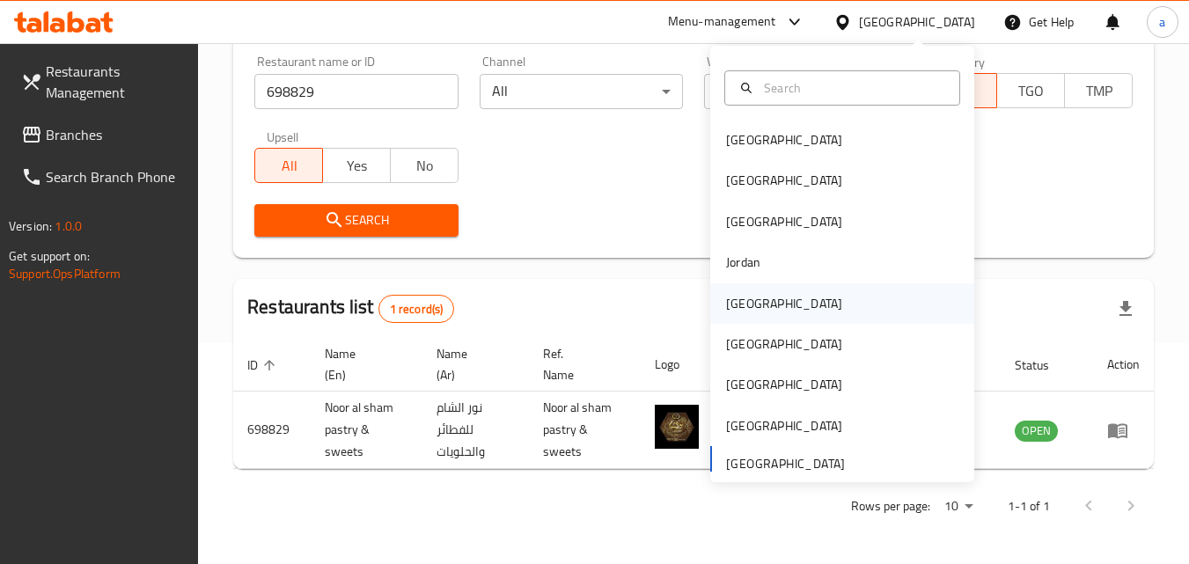
click at [837, 319] on div "[GEOGRAPHIC_DATA]" at bounding box center [842, 303] width 264 height 40
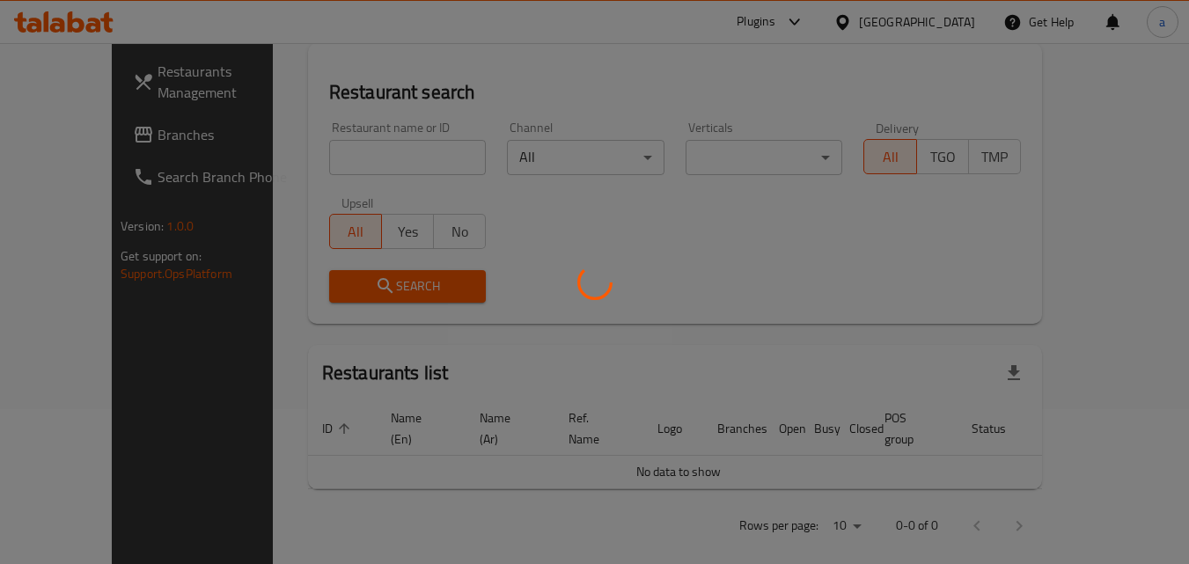
scroll to position [221, 0]
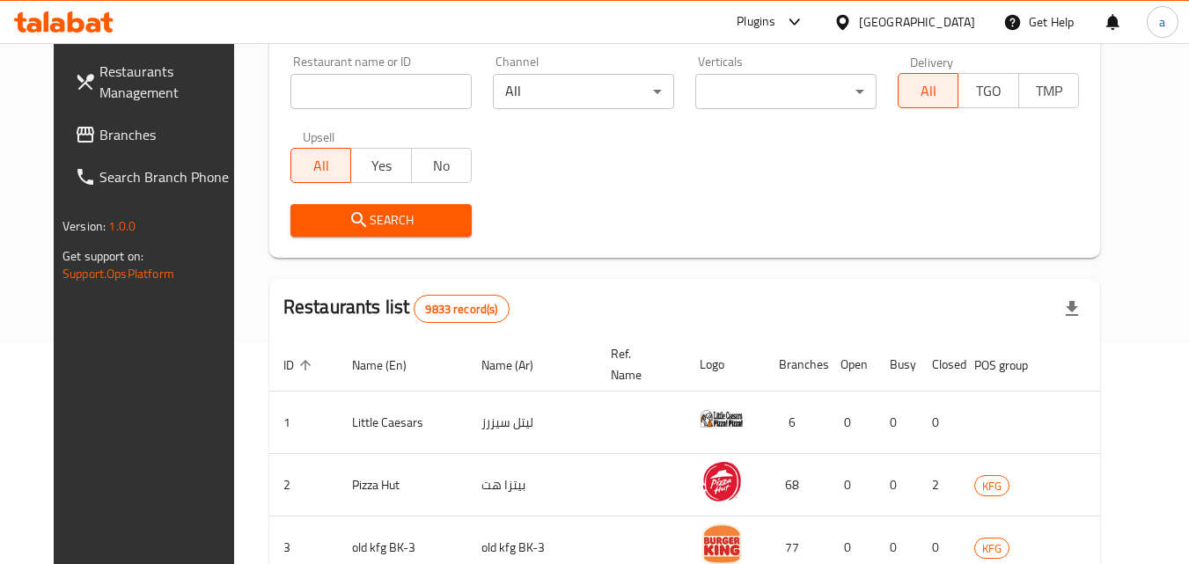
click at [114, 133] on span "Branches" at bounding box center [168, 134] width 139 height 21
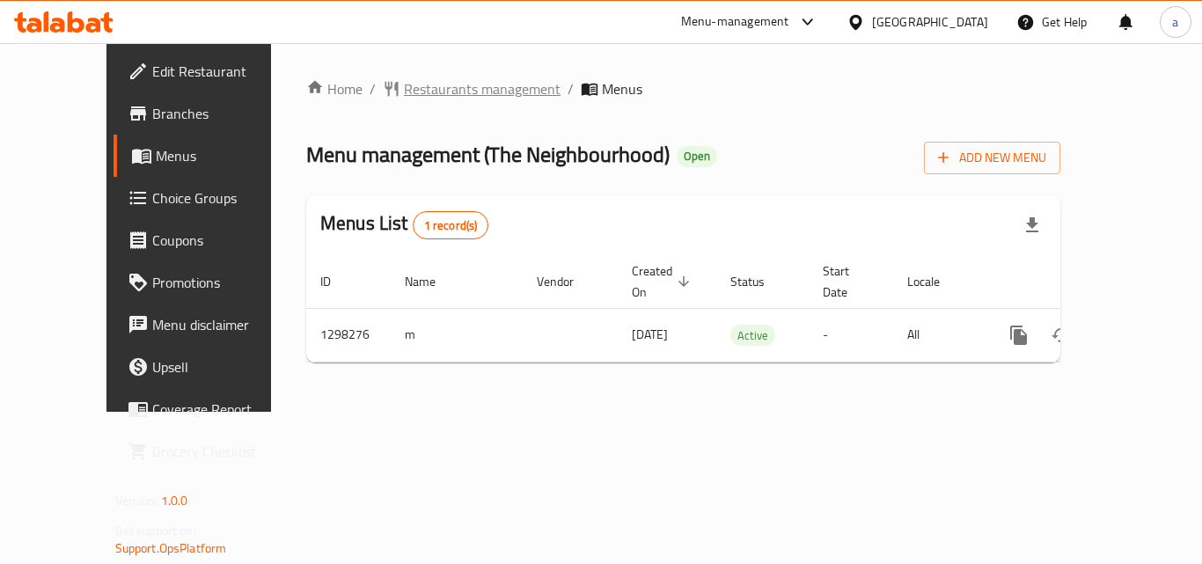
click at [430, 90] on span "Restaurants management" at bounding box center [482, 88] width 157 height 21
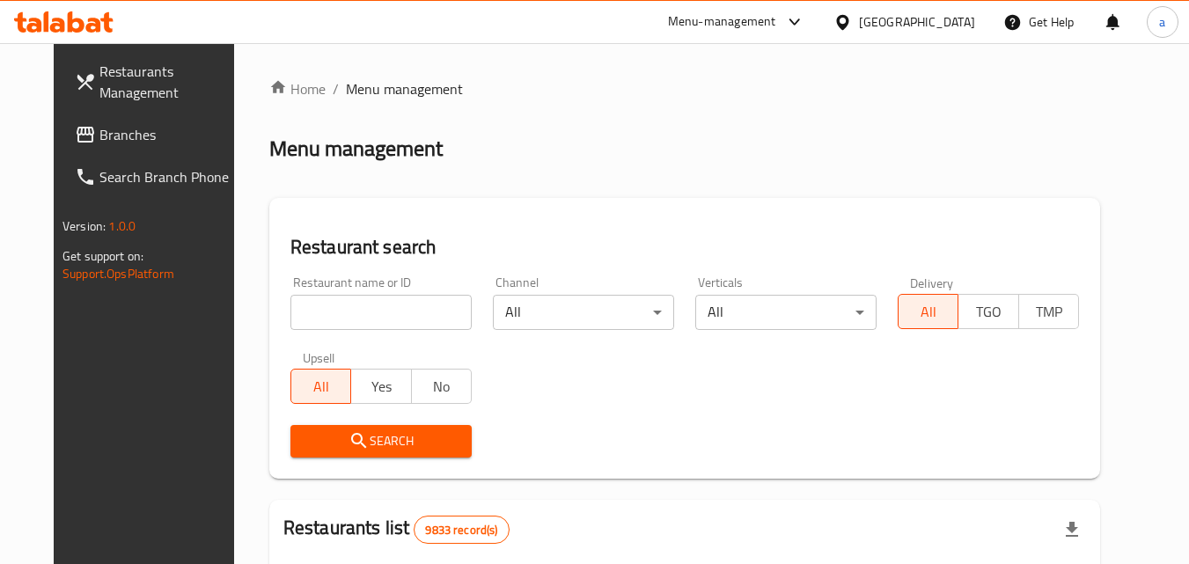
click at [396, 308] on input "search" at bounding box center [380, 312] width 181 height 35
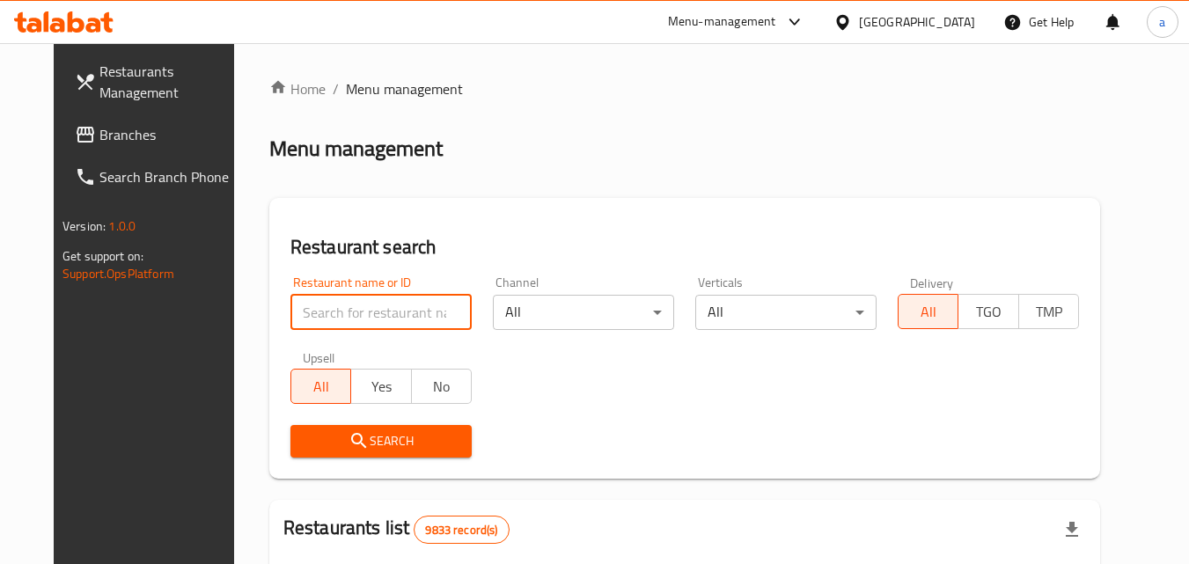
paste input "700879"
type input "700879"
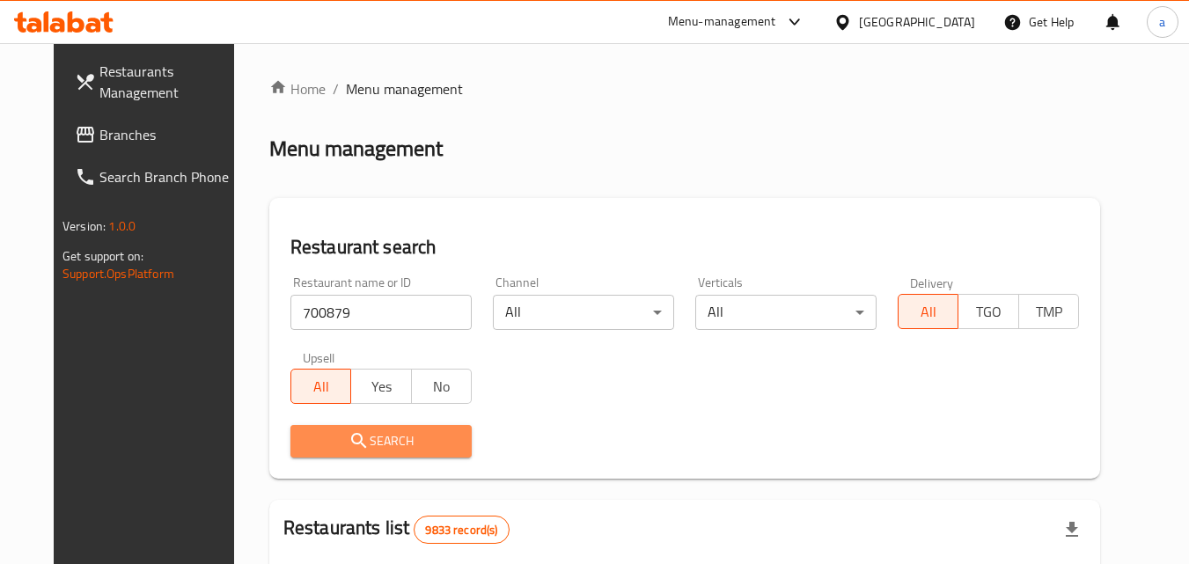
click at [378, 437] on span "Search" at bounding box center [380, 441] width 153 height 22
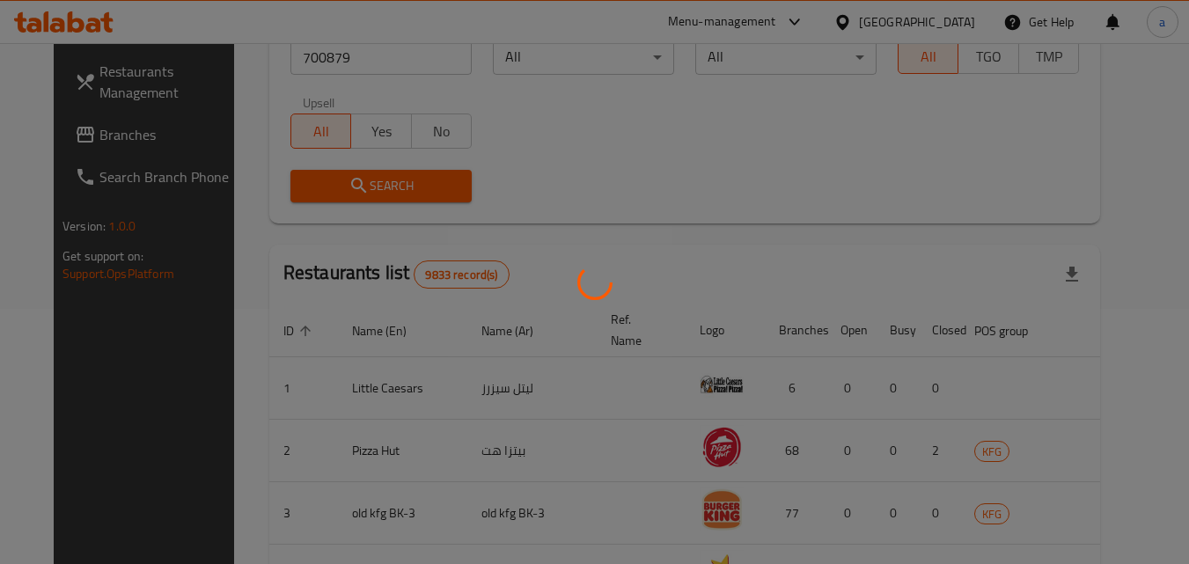
scroll to position [264, 0]
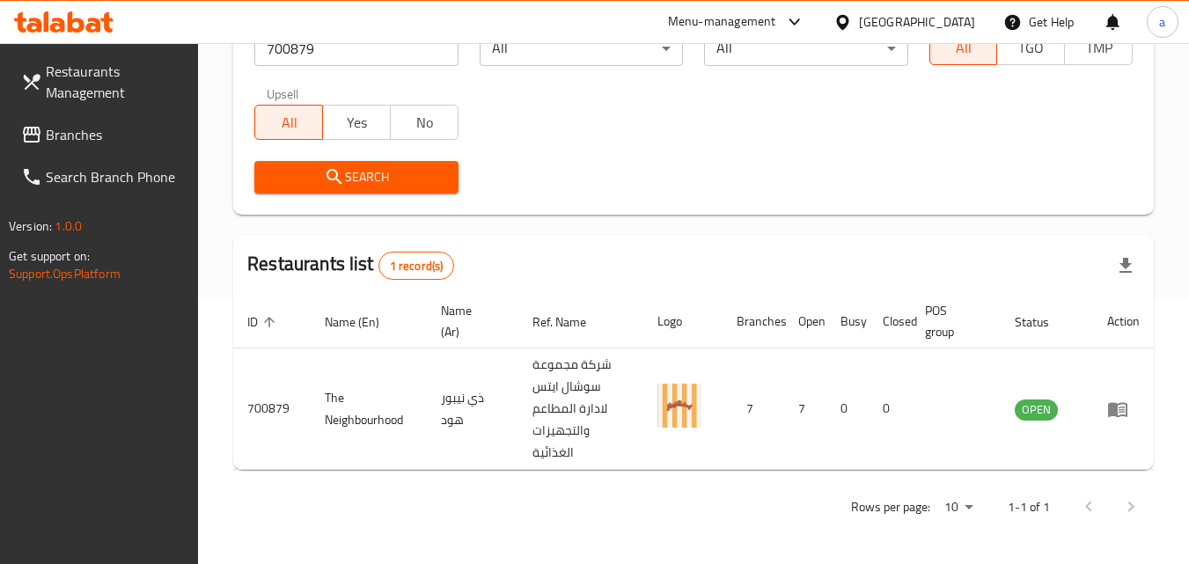
drag, startPoint x: 935, startPoint y: 22, endPoint x: 906, endPoint y: 18, distance: 29.4
click at [859, 22] on div at bounding box center [846, 21] width 26 height 19
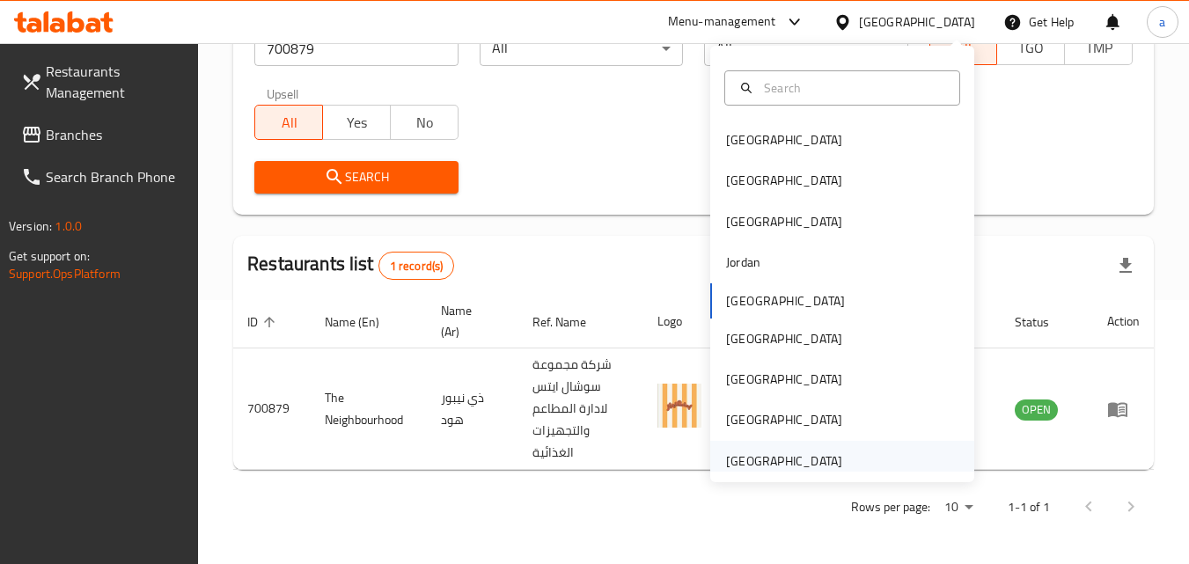
click at [766, 462] on div "[GEOGRAPHIC_DATA]" at bounding box center [784, 460] width 116 height 19
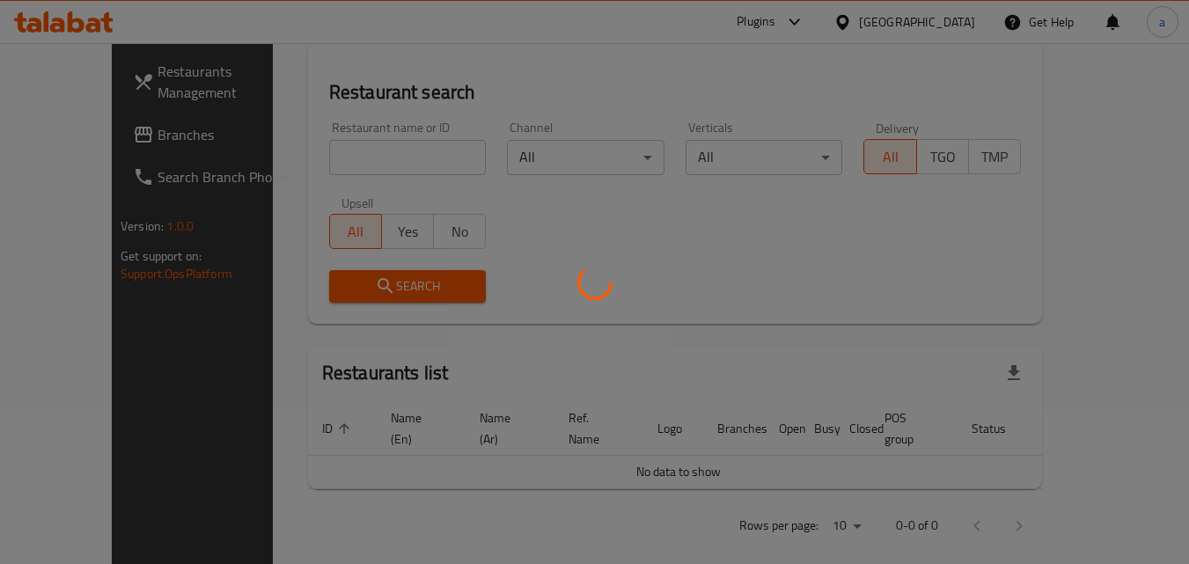
scroll to position [264, 0]
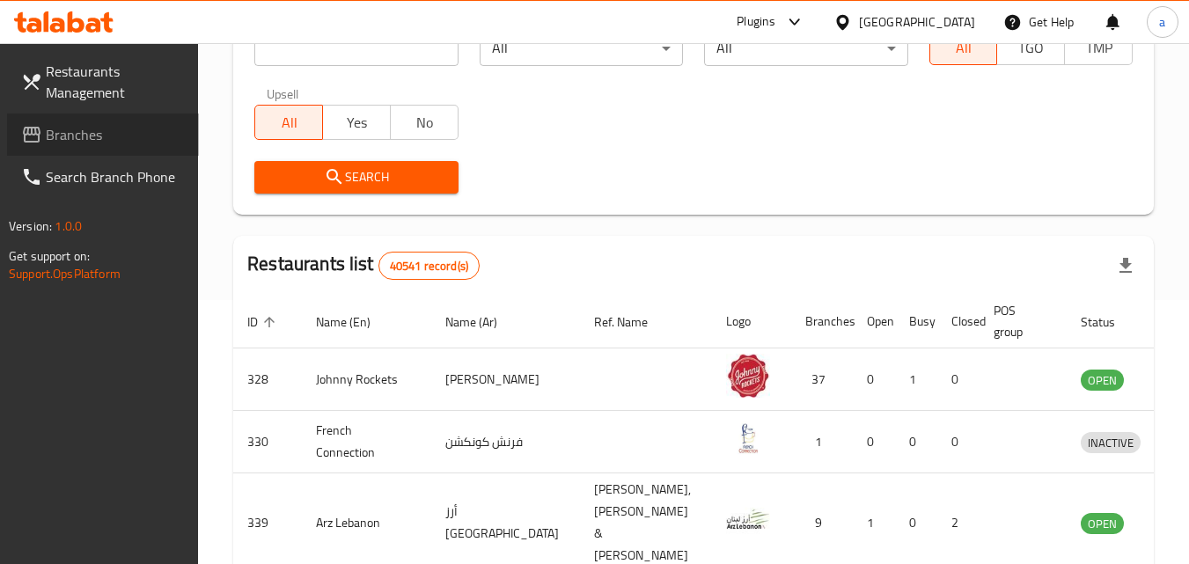
click at [139, 136] on span "Branches" at bounding box center [115, 134] width 139 height 21
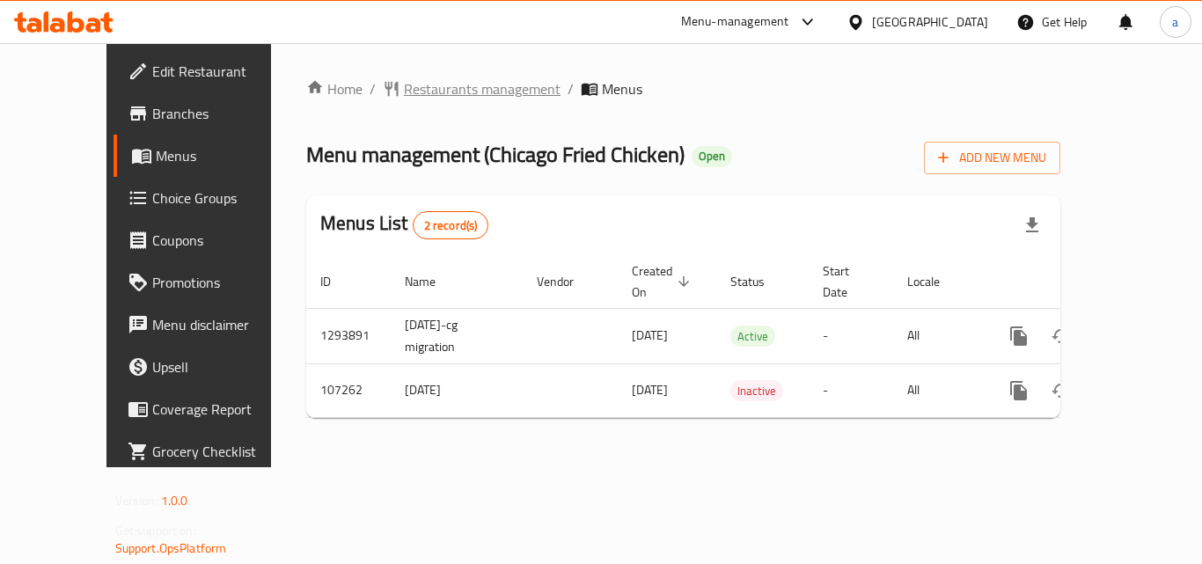
click at [414, 88] on span "Restaurants management" at bounding box center [482, 88] width 157 height 21
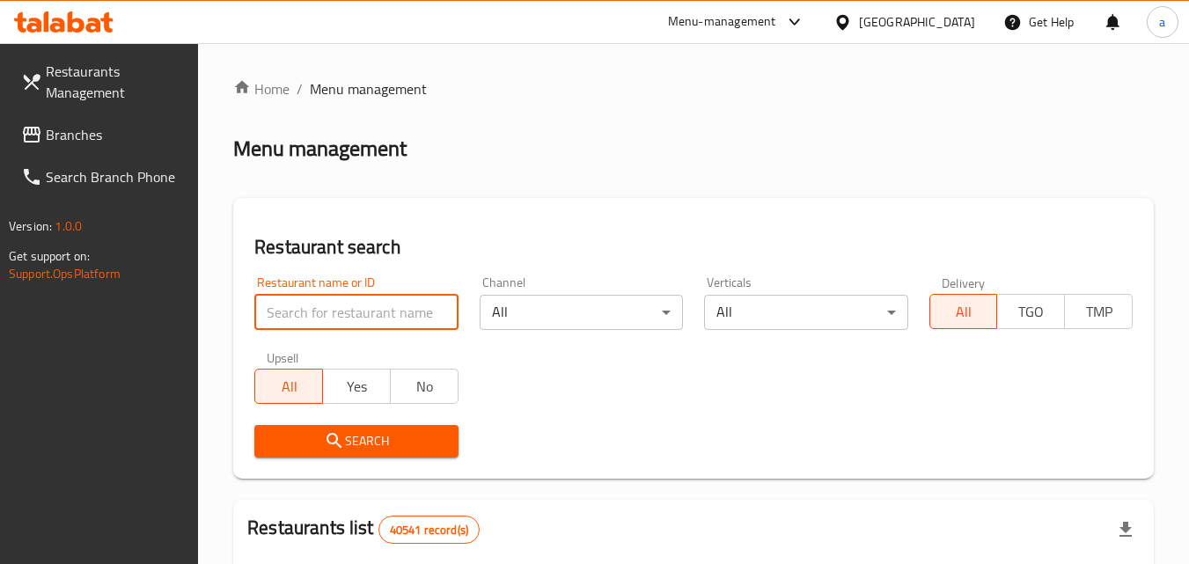
click at [382, 301] on input "search" at bounding box center [355, 312] width 203 height 35
paste input "603437"
type input "603437"
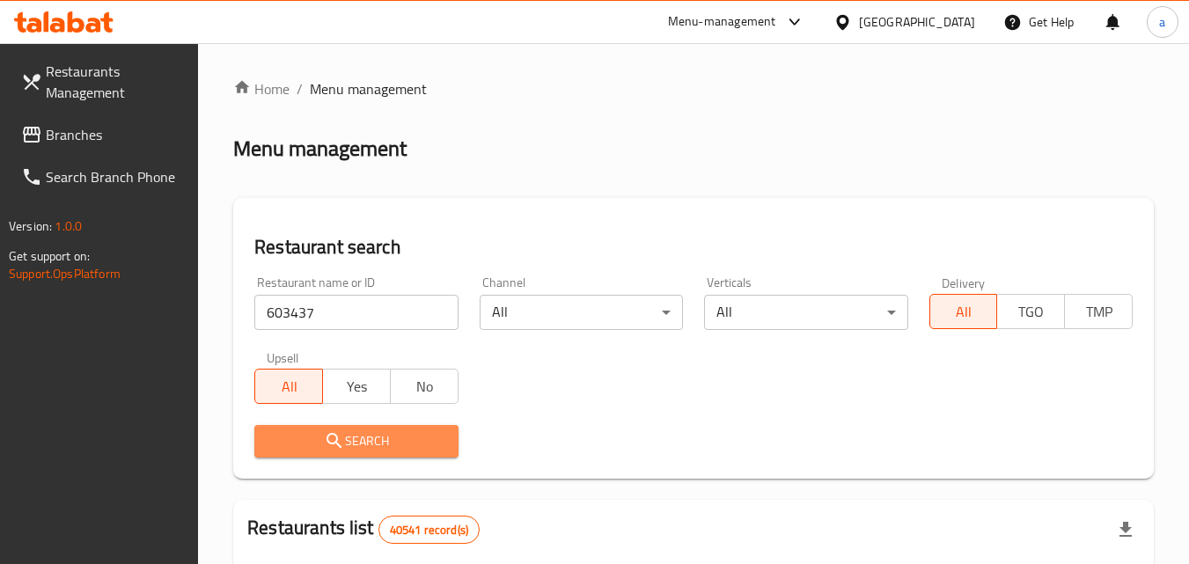
click at [357, 432] on span "Search" at bounding box center [355, 441] width 175 height 22
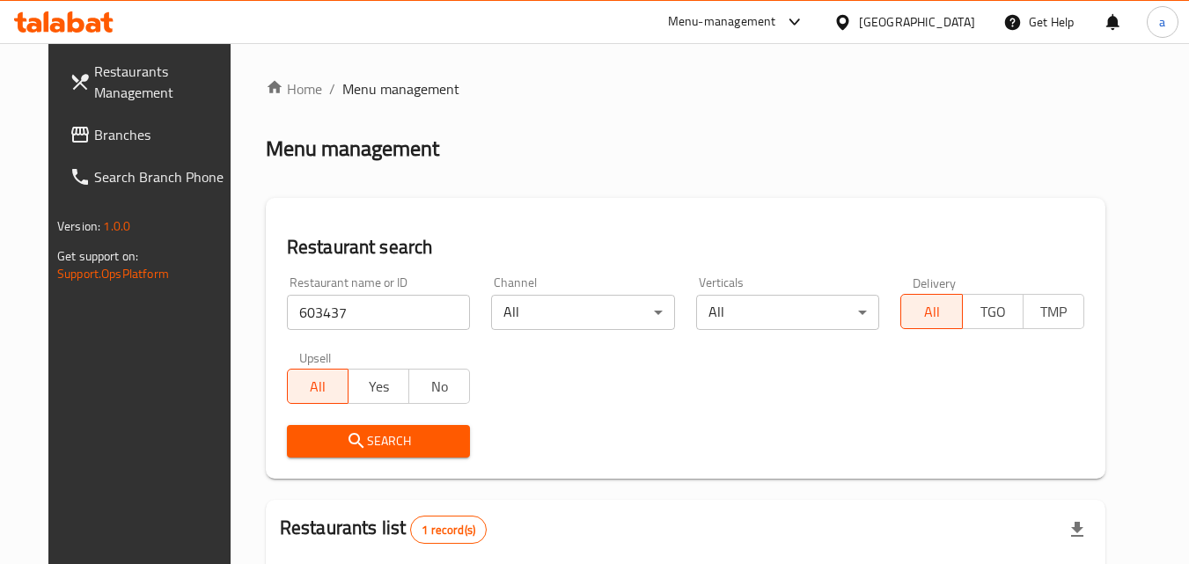
click at [362, 448] on span "Search" at bounding box center [379, 441] width 156 height 22
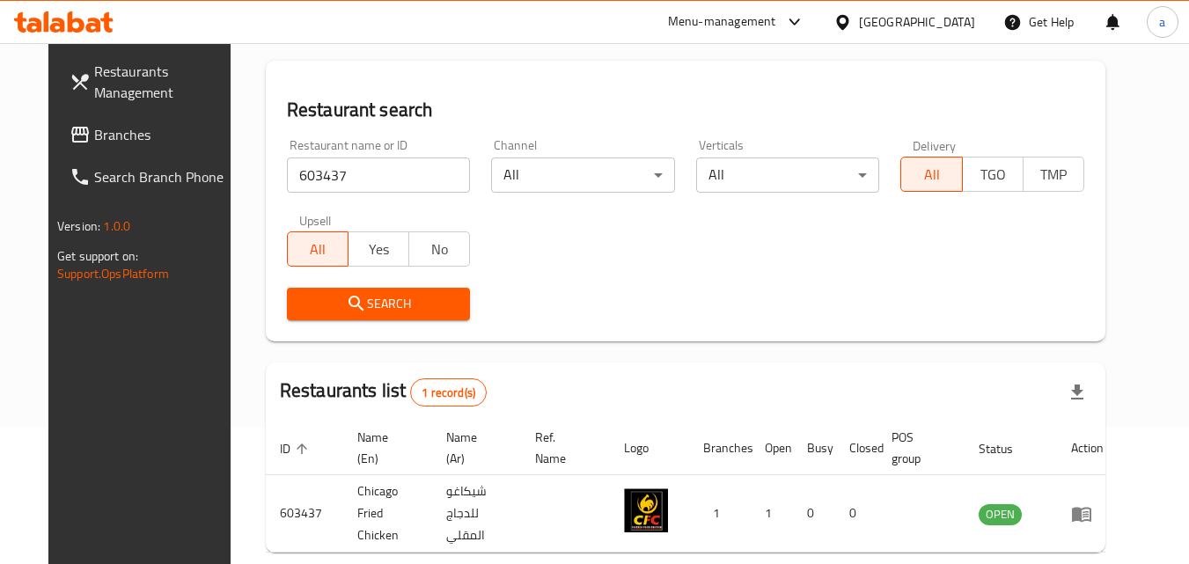
scroll to position [176, 0]
